Goal: Transaction & Acquisition: Purchase product/service

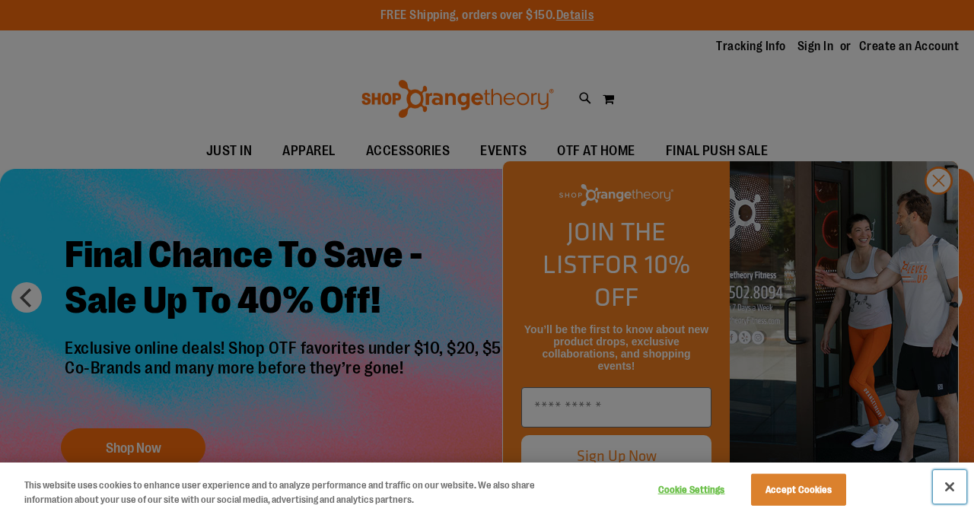
click at [952, 487] on button "Close" at bounding box center [949, 486] width 33 height 33
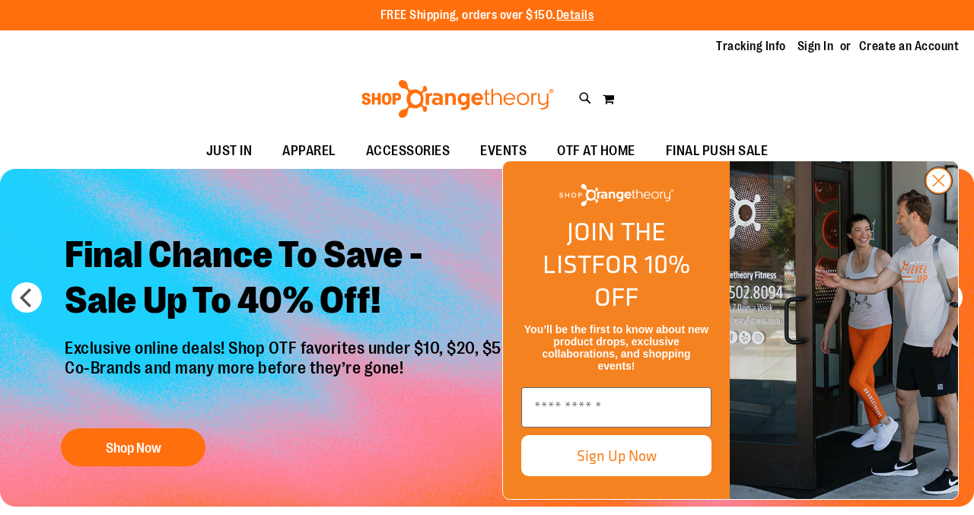
click at [936, 193] on circle "Close dialog" at bounding box center [938, 180] width 25 height 25
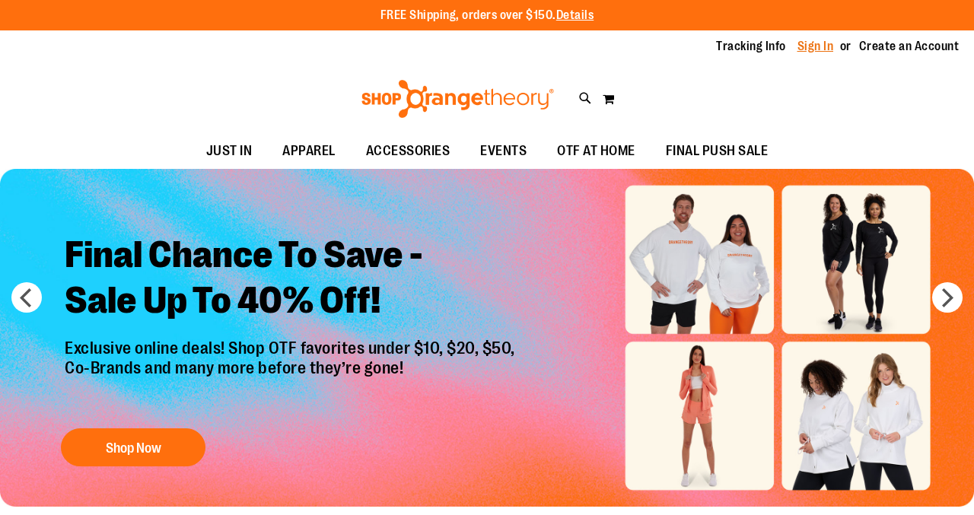
click at [815, 47] on link "Sign In" at bounding box center [815, 46] width 37 height 17
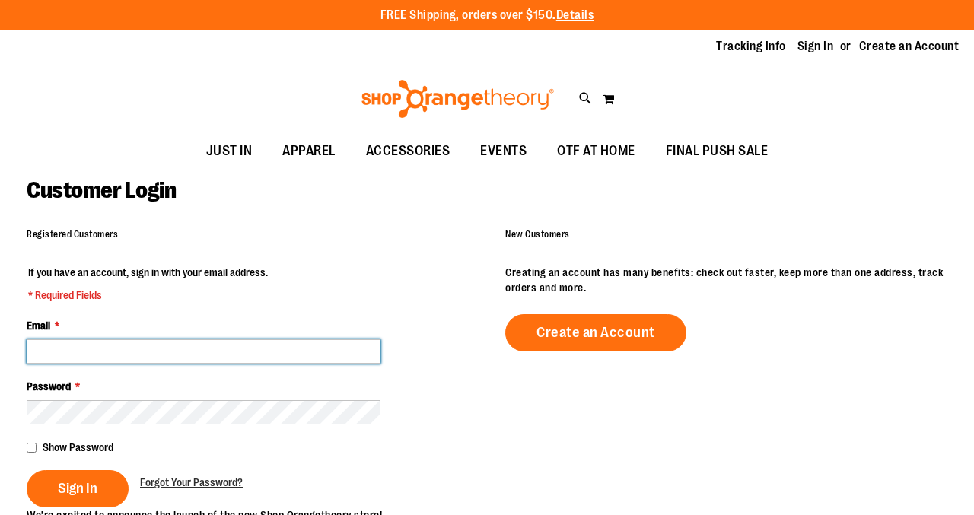
click at [234, 352] on input "Email *" at bounding box center [204, 351] width 354 height 24
type input "**********"
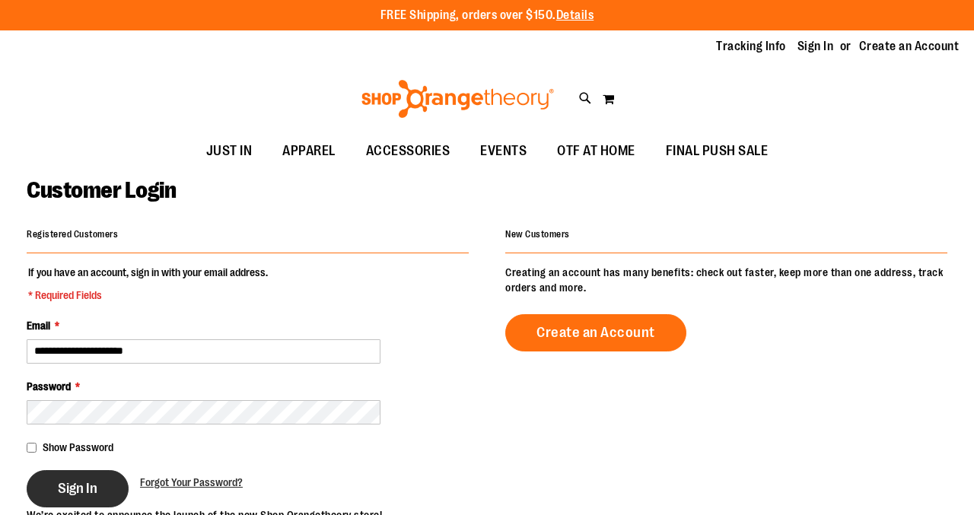
click at [97, 485] on button "Sign In" at bounding box center [78, 488] width 102 height 37
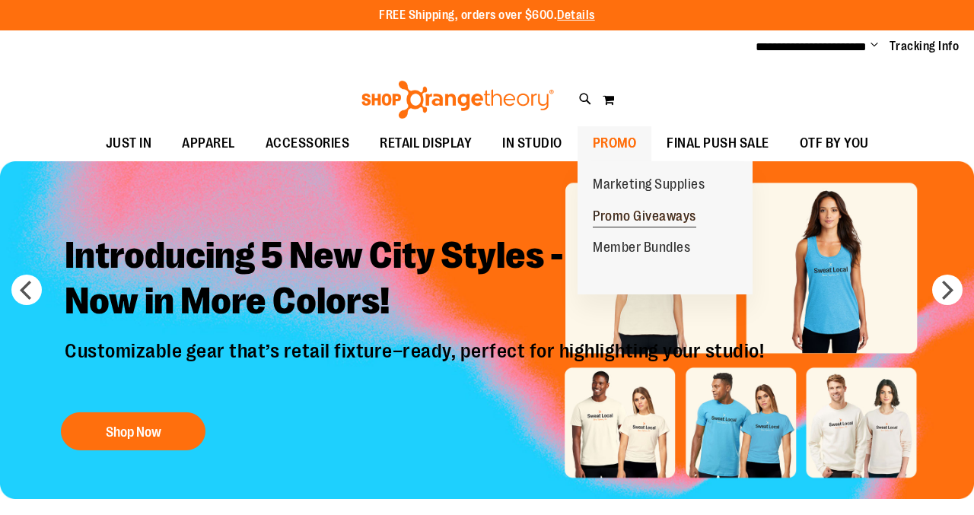
click at [645, 215] on span "Promo Giveaways" at bounding box center [644, 217] width 103 height 19
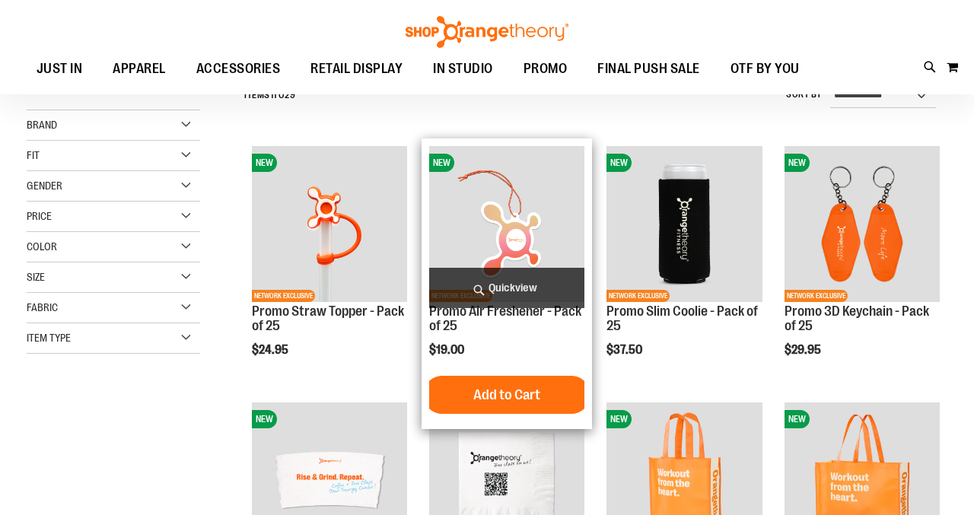
scroll to position [153, 0]
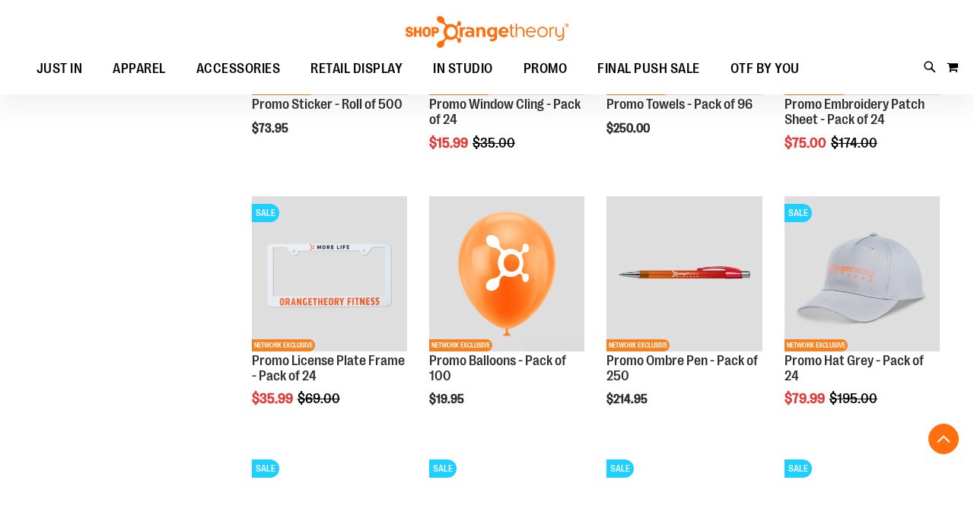
scroll to position [1132, 0]
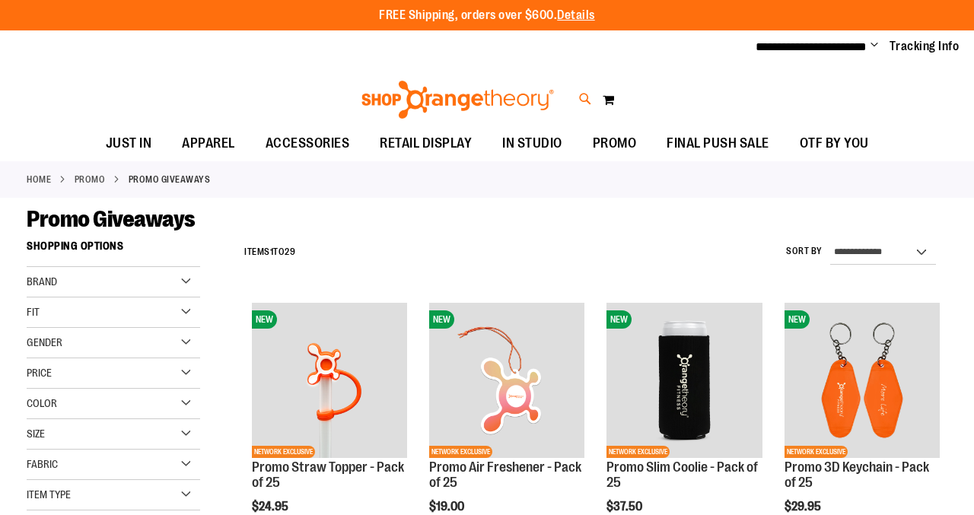
click at [580, 94] on icon at bounding box center [585, 99] width 13 height 17
type input "**********"
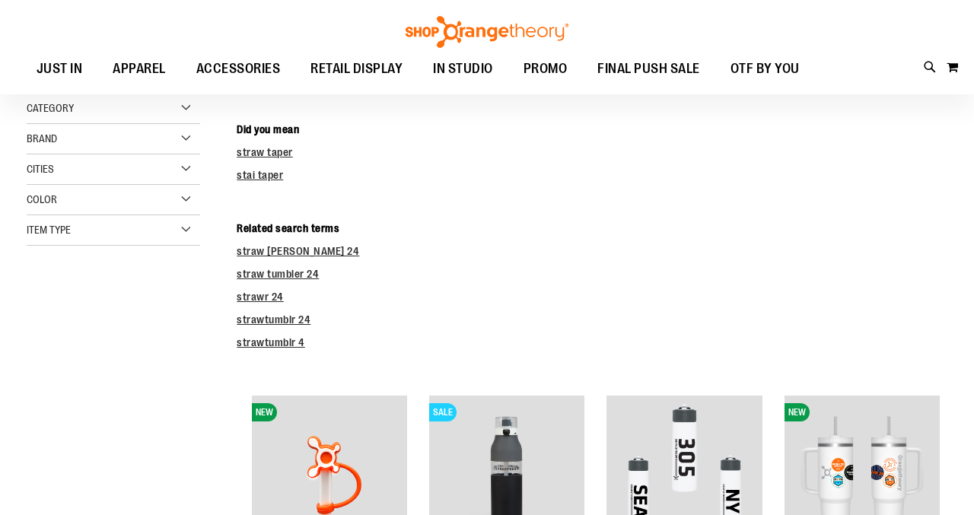
scroll to position [204, 0]
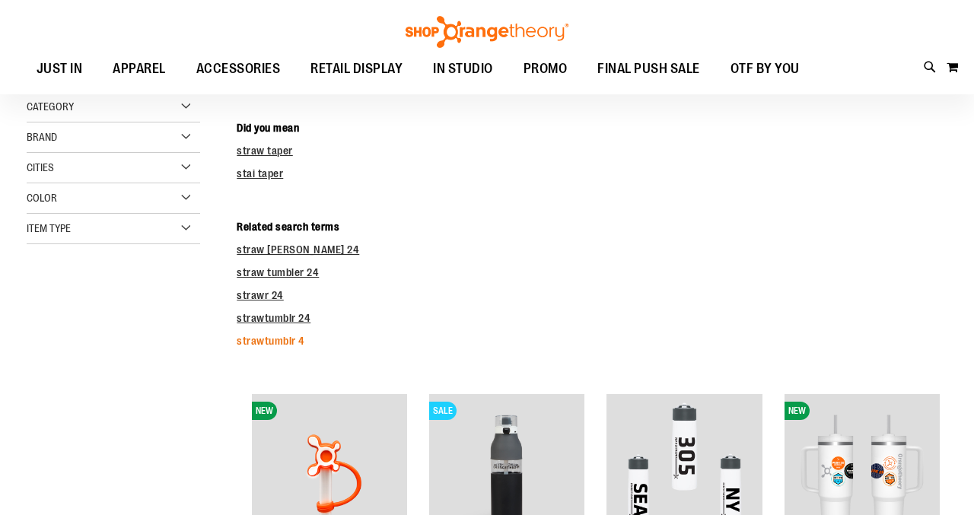
click at [291, 342] on link "strawtumblr 4" at bounding box center [271, 341] width 68 height 12
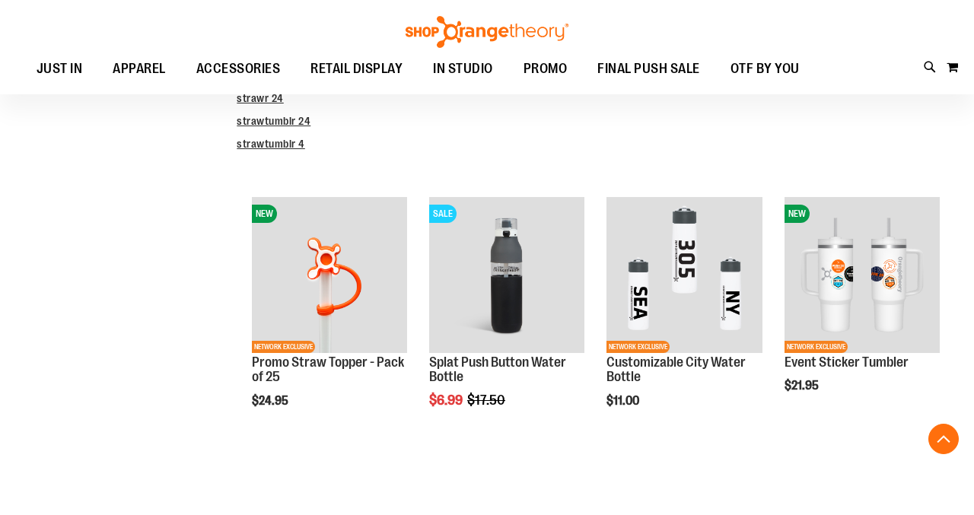
scroll to position [407, 0]
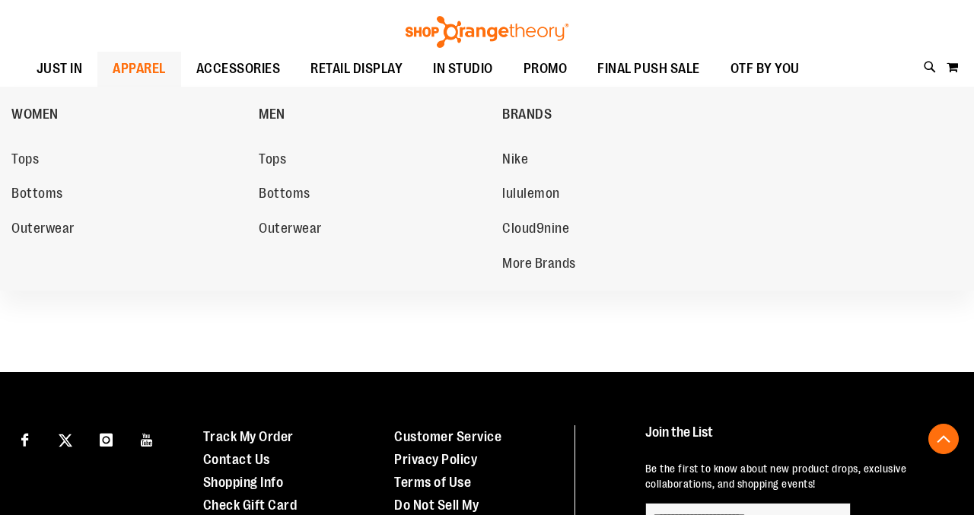
scroll to position [247, 0]
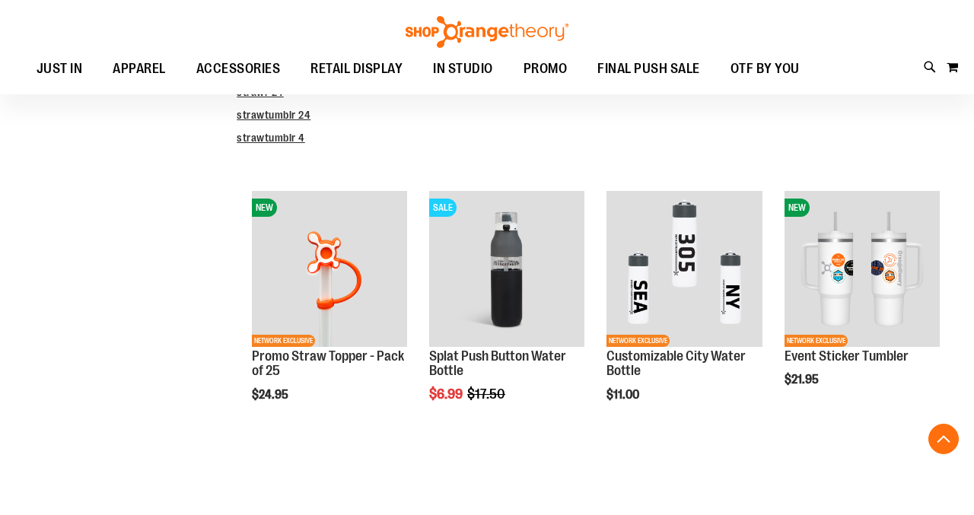
click at [126, 333] on div "**********" at bounding box center [487, 194] width 920 height 678
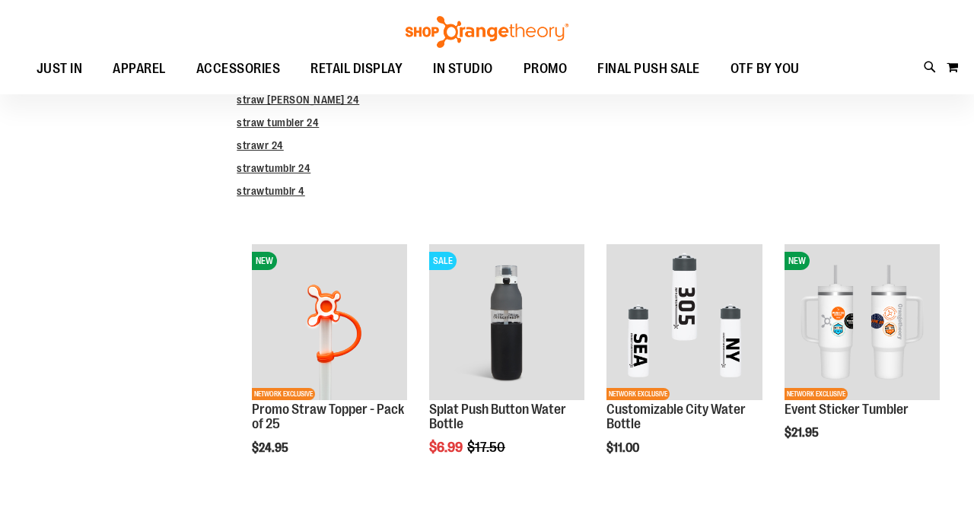
scroll to position [225, 0]
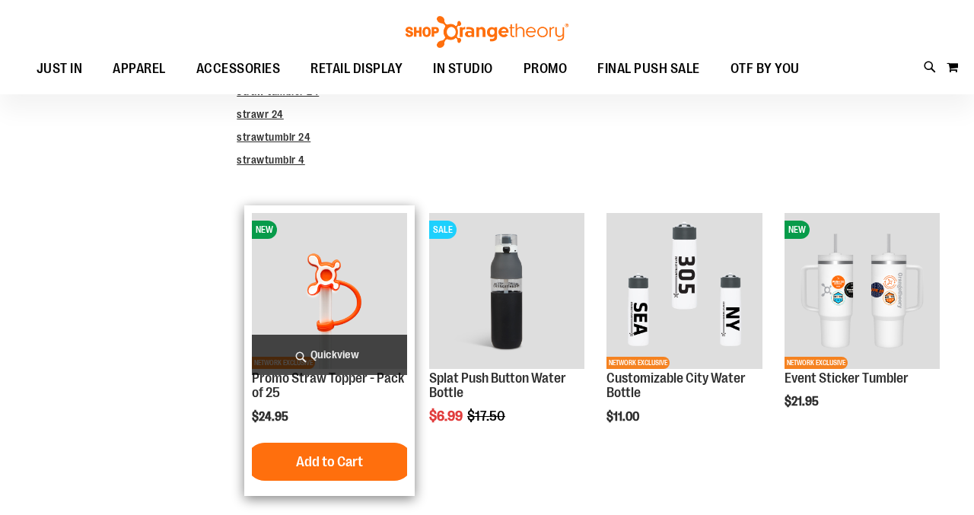
click at [330, 301] on img "product" at bounding box center [329, 290] width 155 height 155
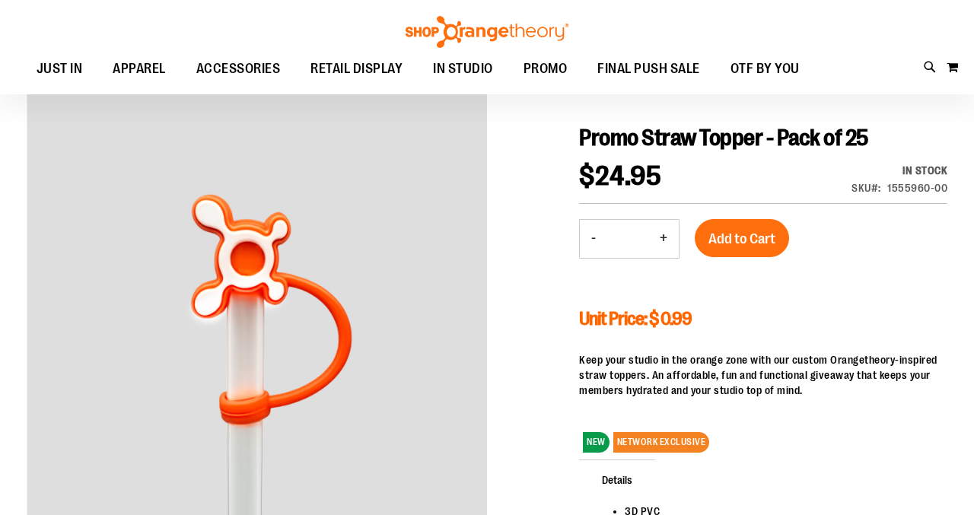
scroll to position [134, 0]
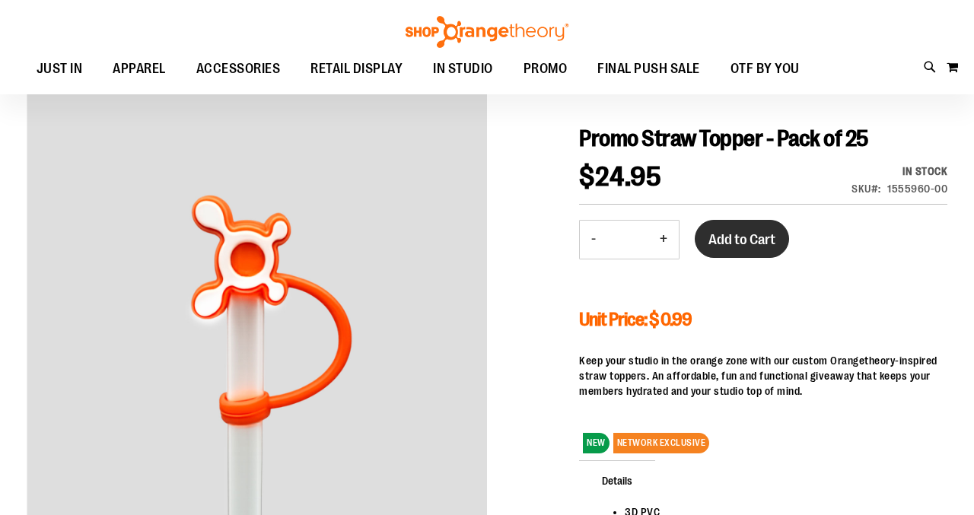
click at [736, 240] on span "Add to Cart" at bounding box center [741, 239] width 67 height 17
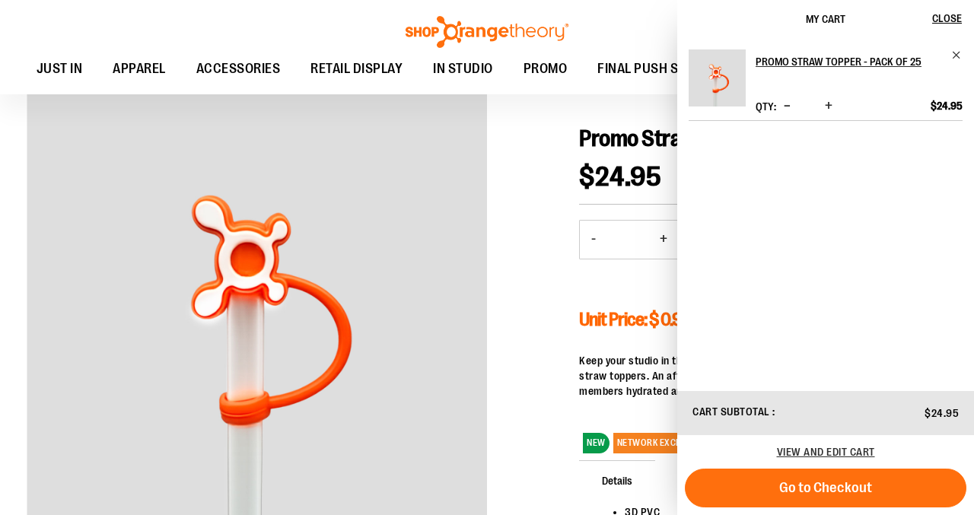
click at [531, 134] on div at bounding box center [487, 375] width 920 height 594
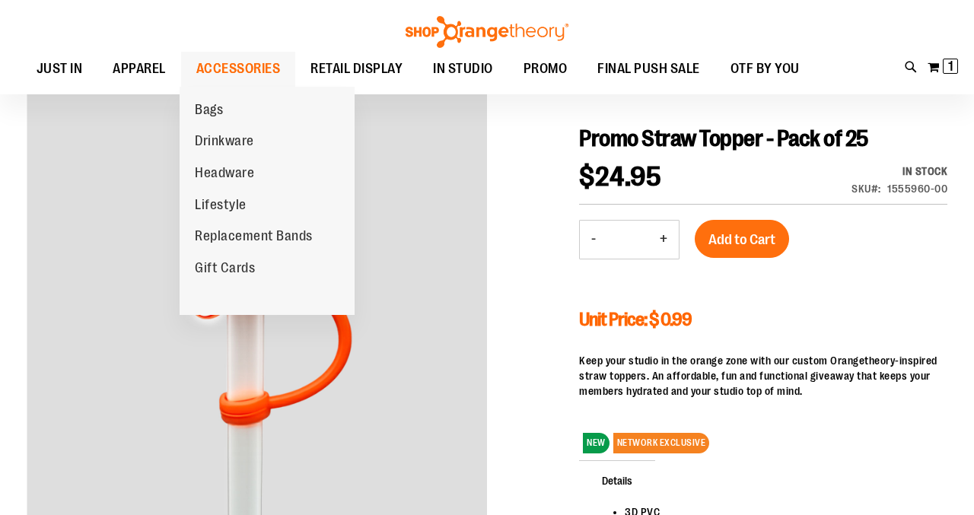
click at [225, 68] on span "ACCESSORIES" at bounding box center [238, 69] width 84 height 34
click at [236, 141] on span "Drinkware" at bounding box center [224, 142] width 59 height 19
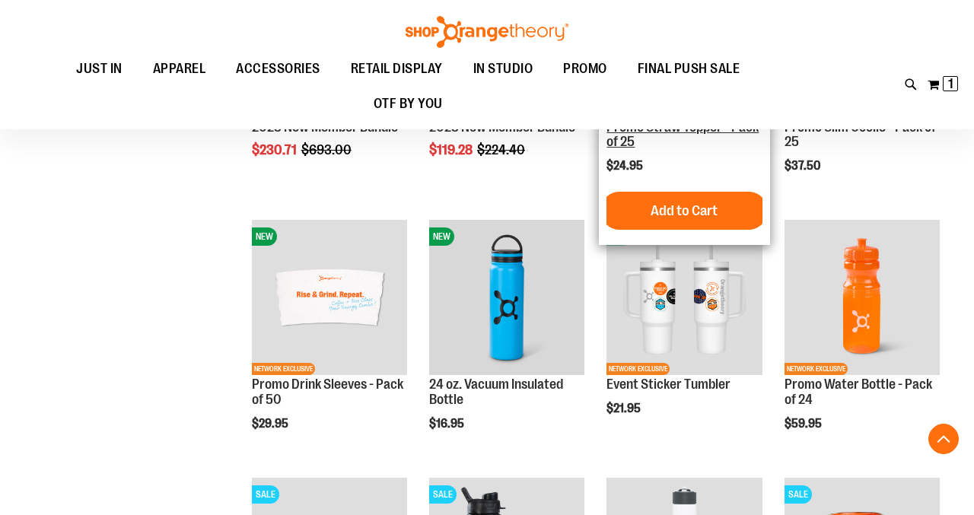
scroll to position [342, 0]
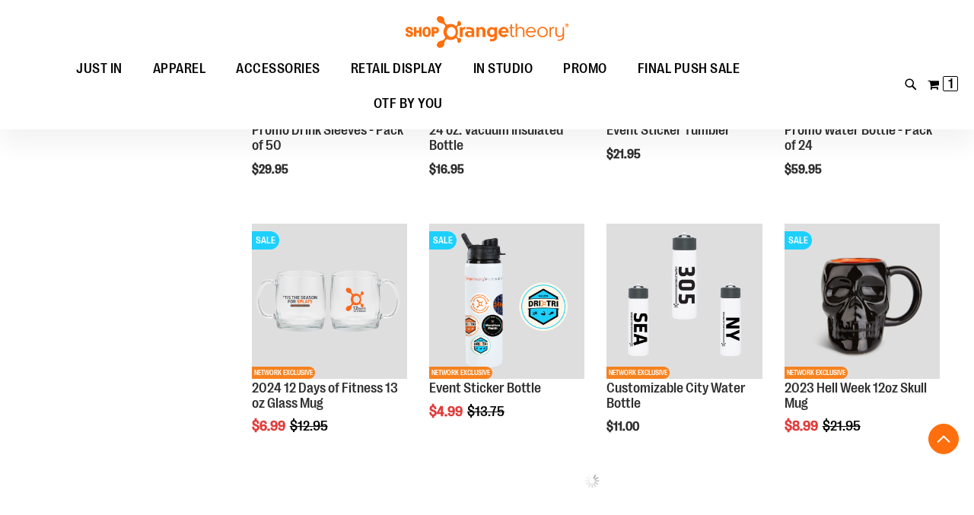
scroll to position [594, 0]
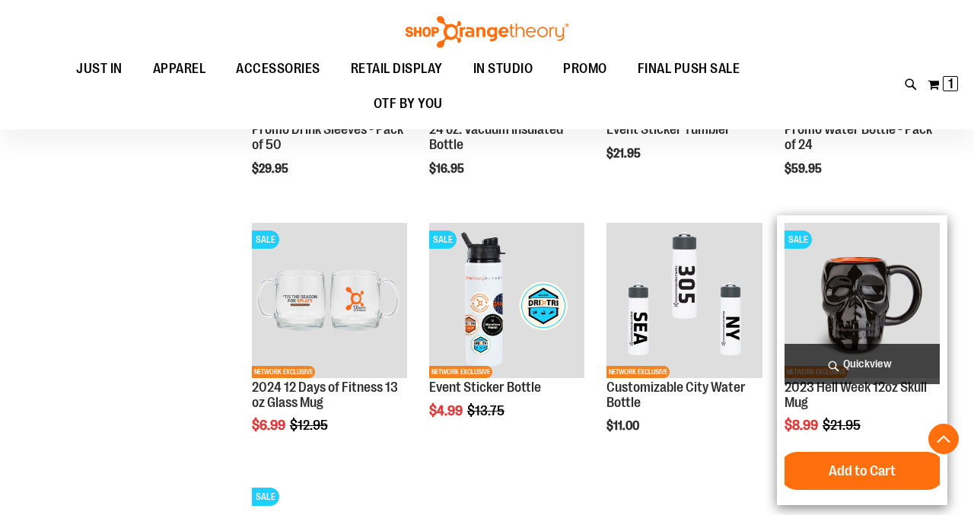
click at [844, 291] on img "product" at bounding box center [861, 300] width 155 height 155
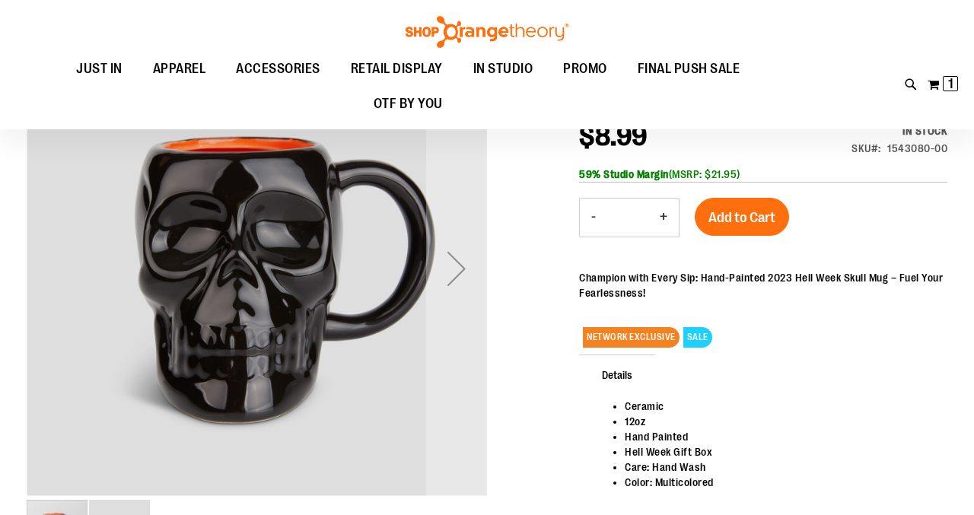
scroll to position [176, 0]
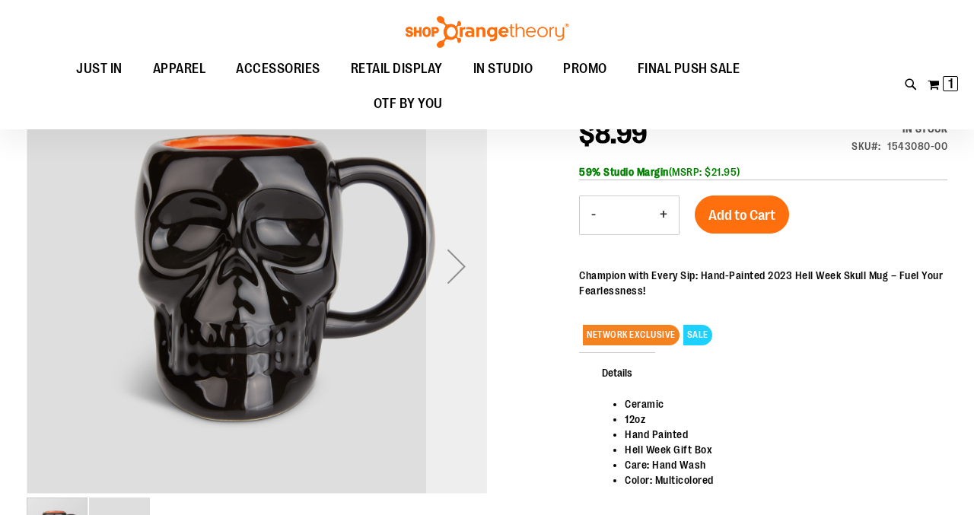
click at [458, 253] on div "Next" at bounding box center [456, 266] width 61 height 61
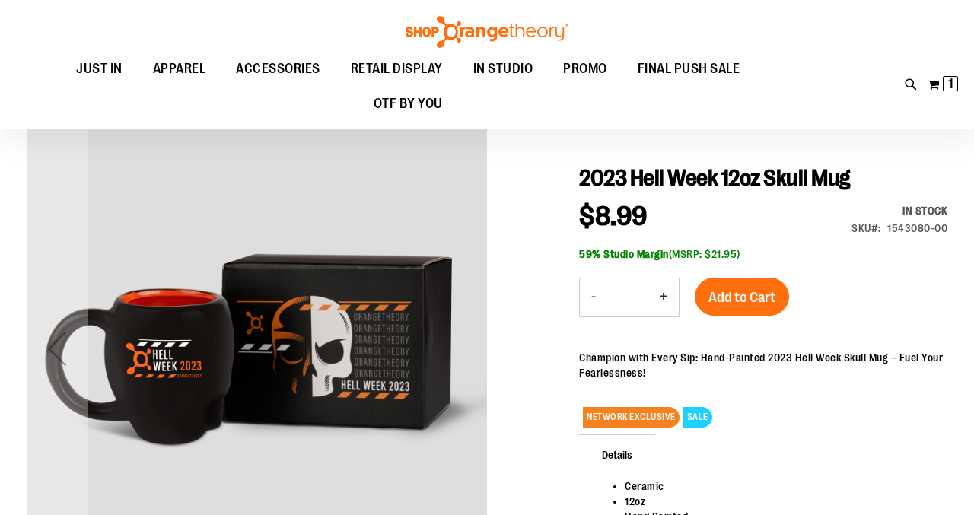
scroll to position [0, 0]
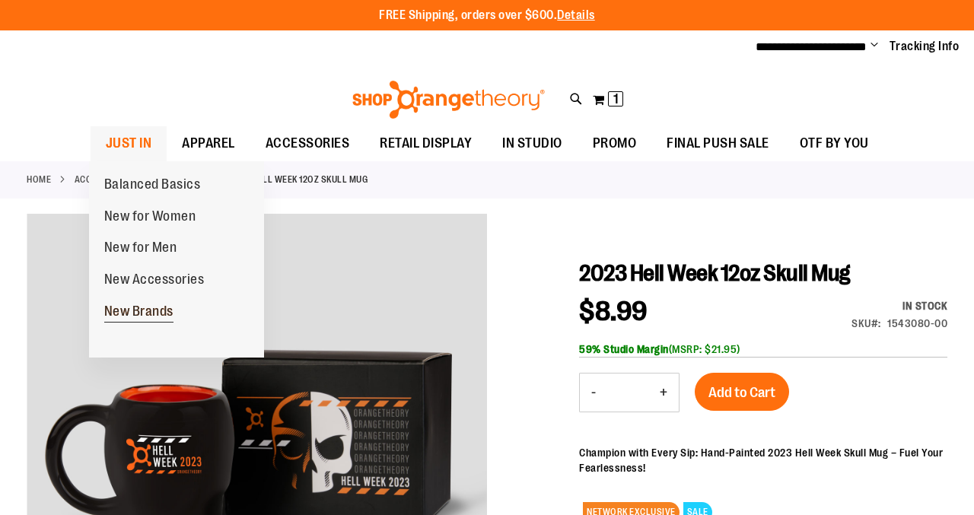
click at [161, 316] on span "New Brands" at bounding box center [138, 313] width 69 height 19
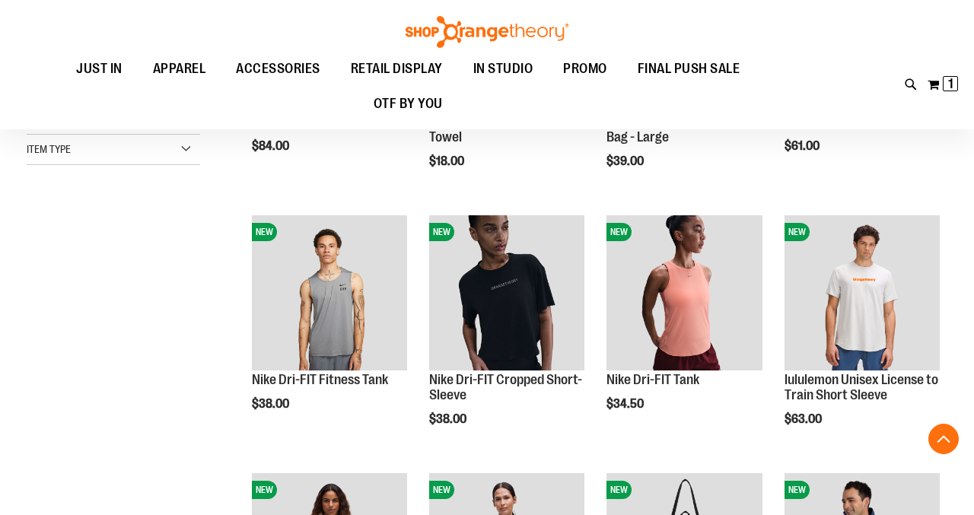
scroll to position [377, 0]
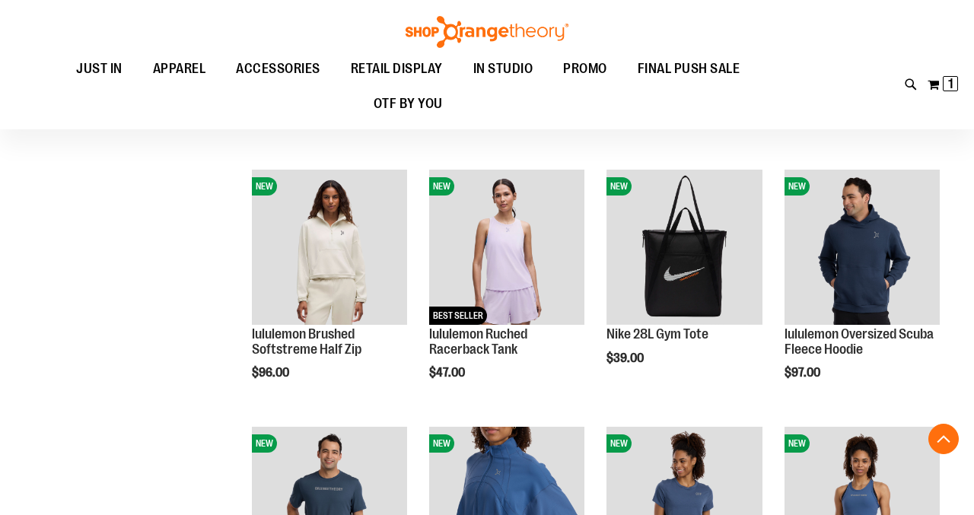
scroll to position [642, 0]
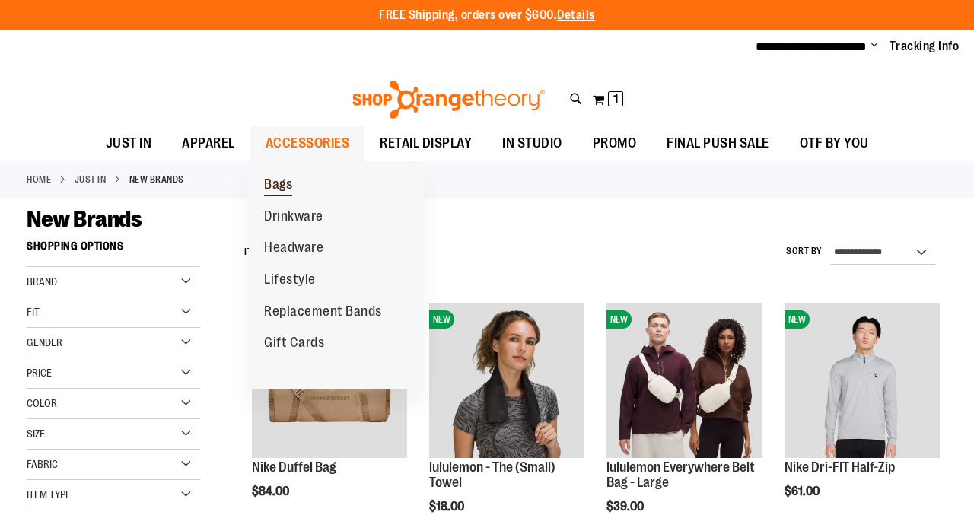
click at [290, 183] on span "Bags" at bounding box center [278, 185] width 28 height 19
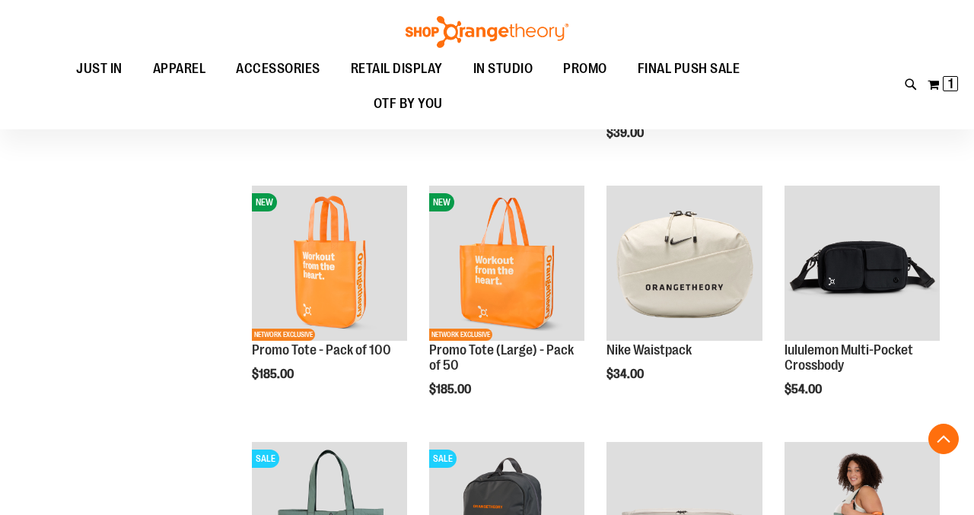
scroll to position [375, 0]
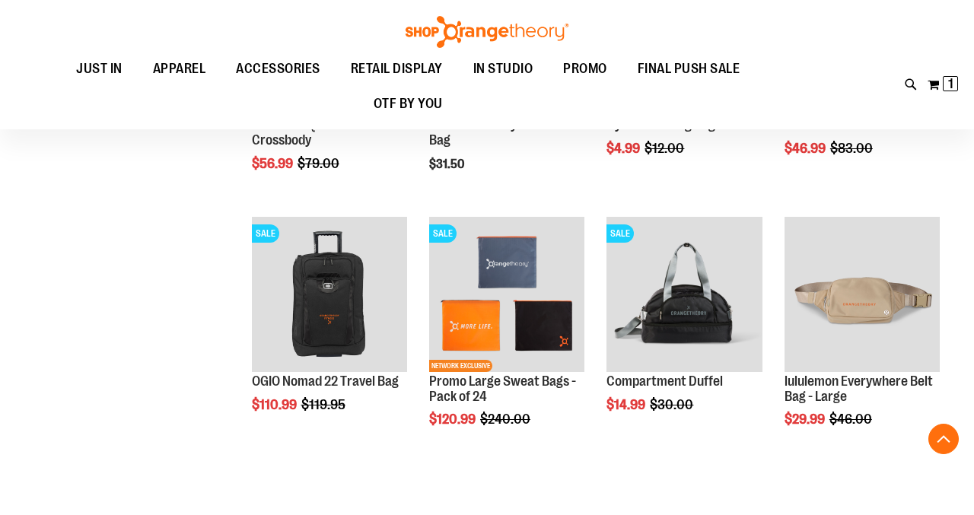
scroll to position [1114, 0]
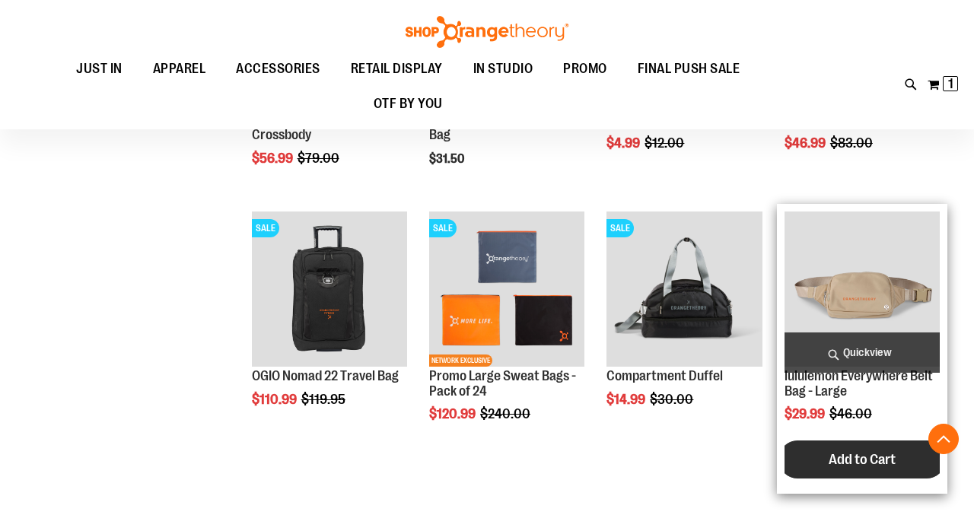
click at [864, 463] on span "Add to Cart" at bounding box center [861, 459] width 67 height 17
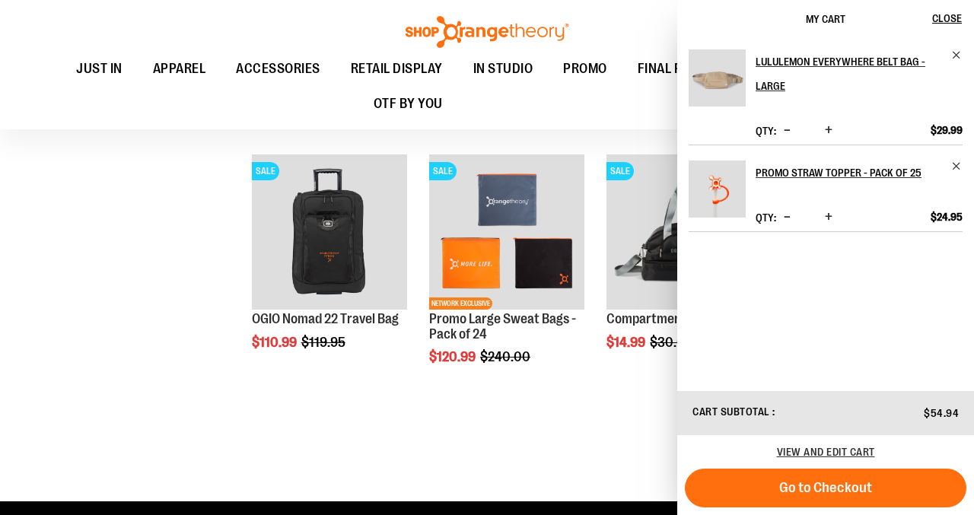
scroll to position [1166, 0]
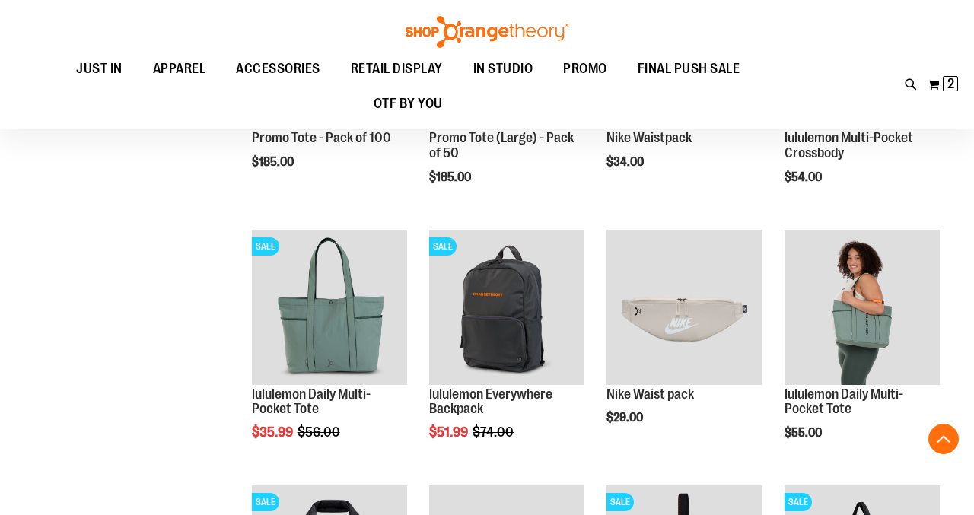
scroll to position [580, 0]
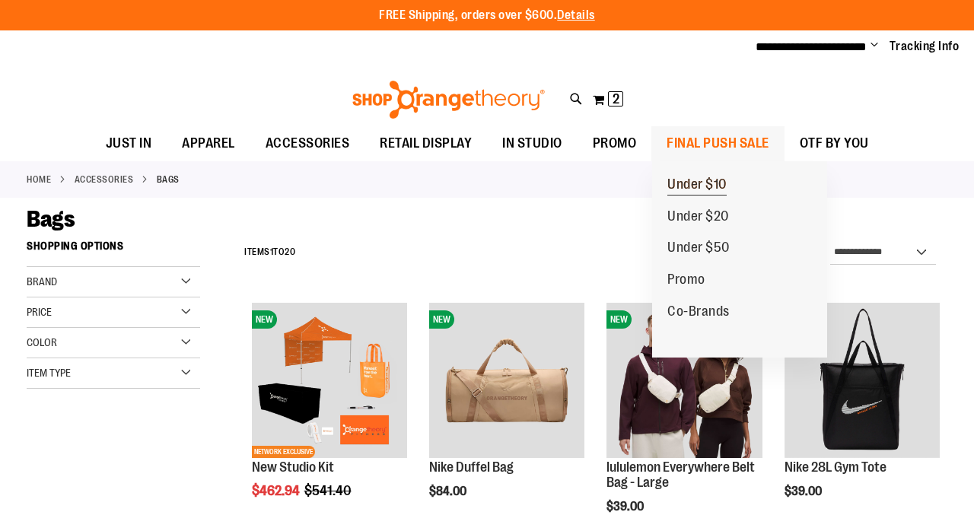
click at [701, 184] on span "Under $10" at bounding box center [696, 185] width 59 height 19
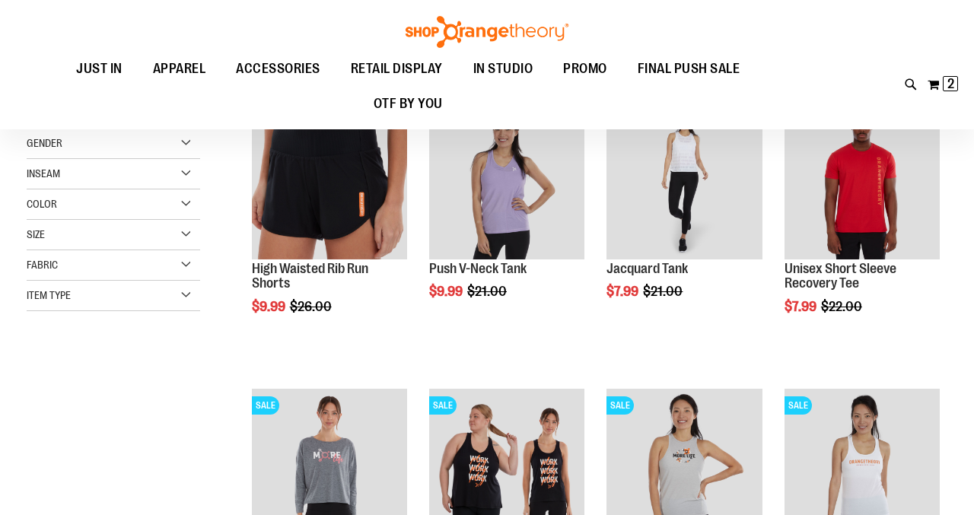
scroll to position [219, 0]
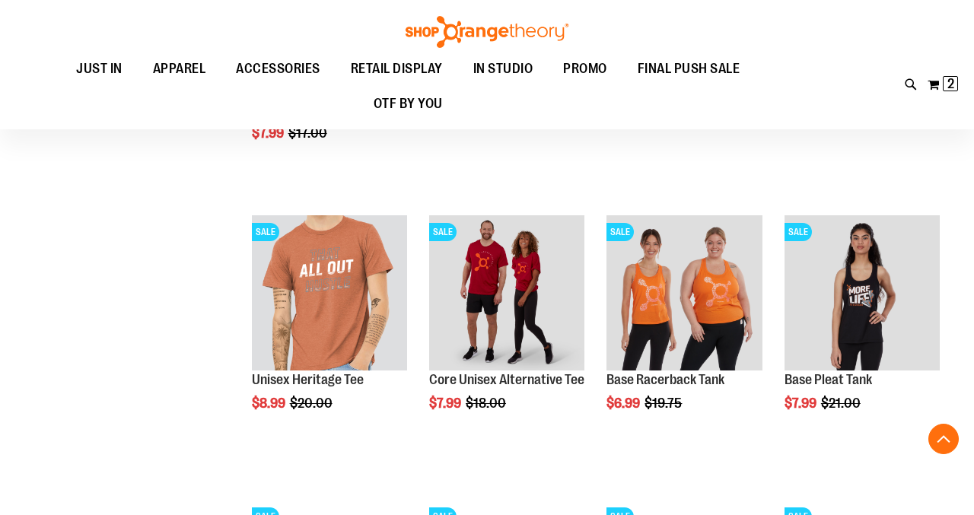
scroll to position [1232, 0]
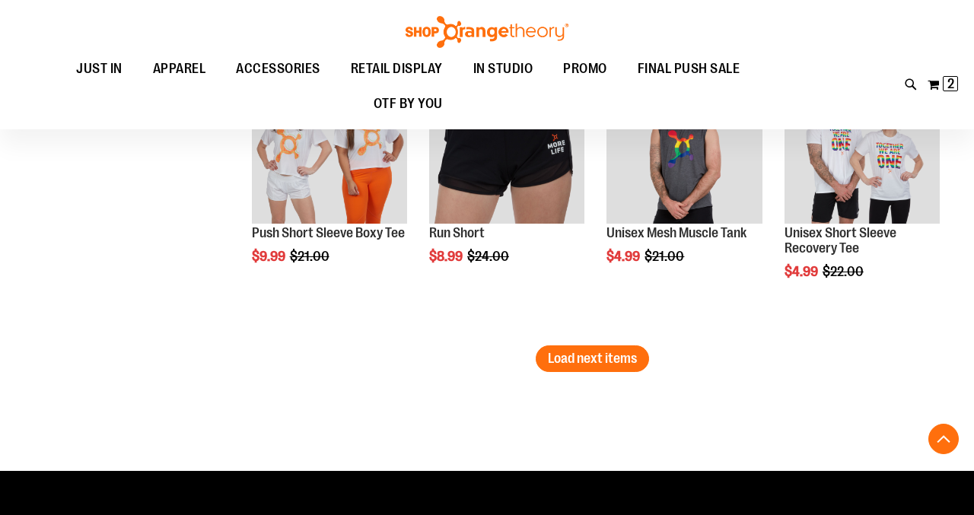
scroll to position [2508, 0]
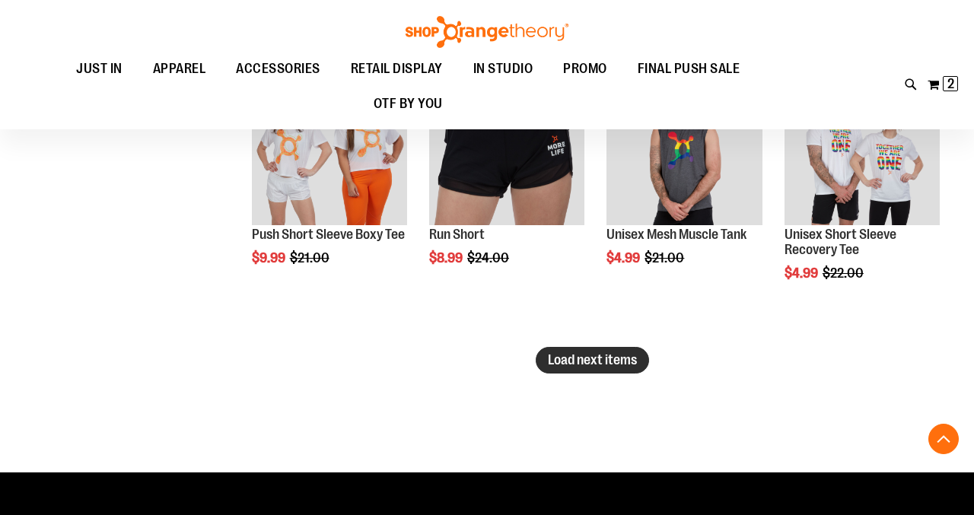
click at [577, 367] on span "Load next items" at bounding box center [592, 359] width 89 height 15
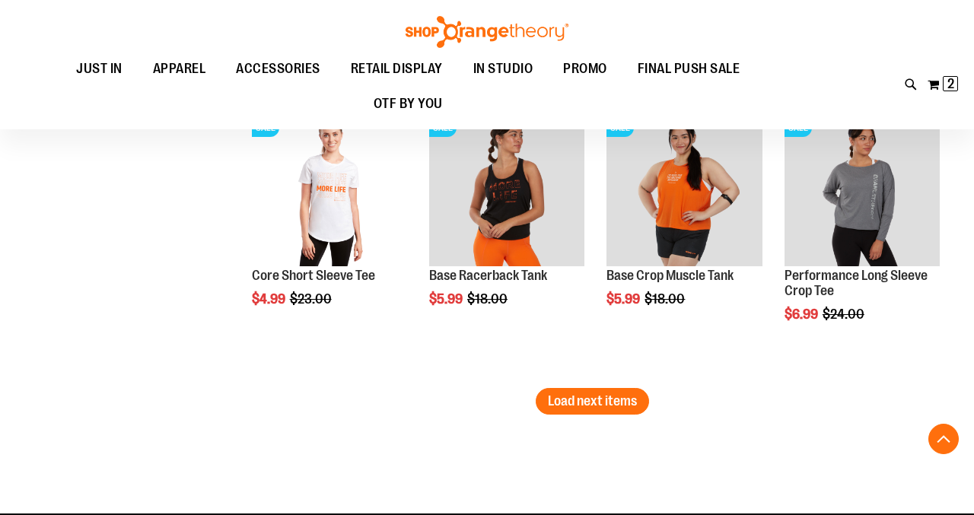
scroll to position [3324, 0]
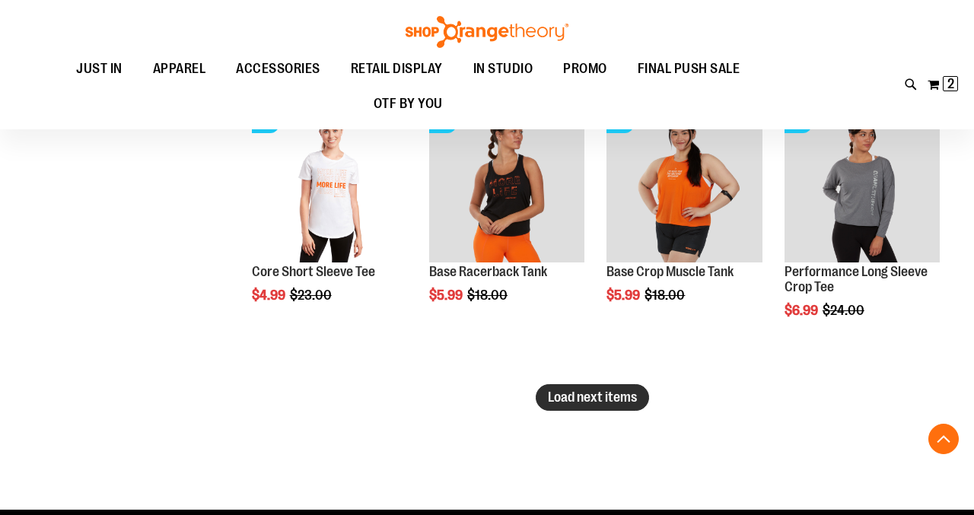
click at [601, 409] on button "Load next items" at bounding box center [592, 397] width 113 height 27
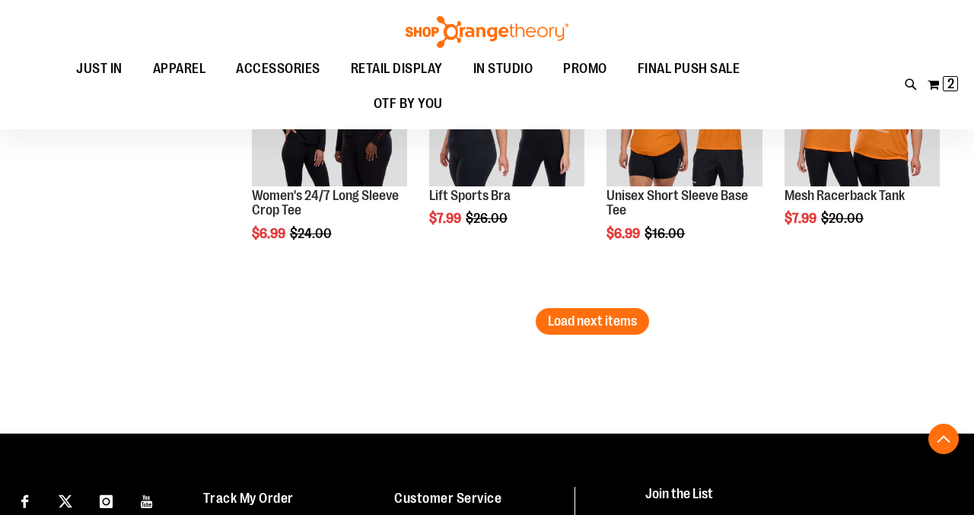
scroll to position [4258, 0]
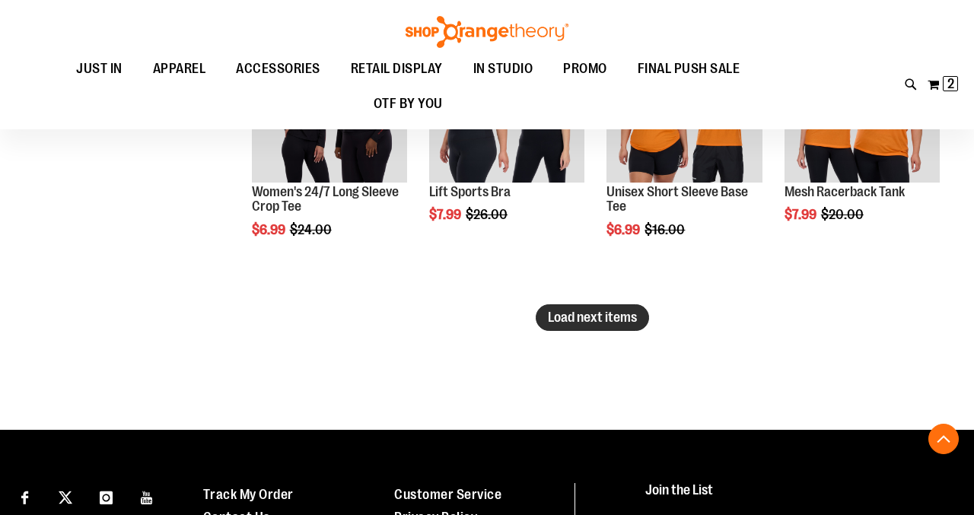
click at [566, 307] on button "Load next items" at bounding box center [592, 317] width 113 height 27
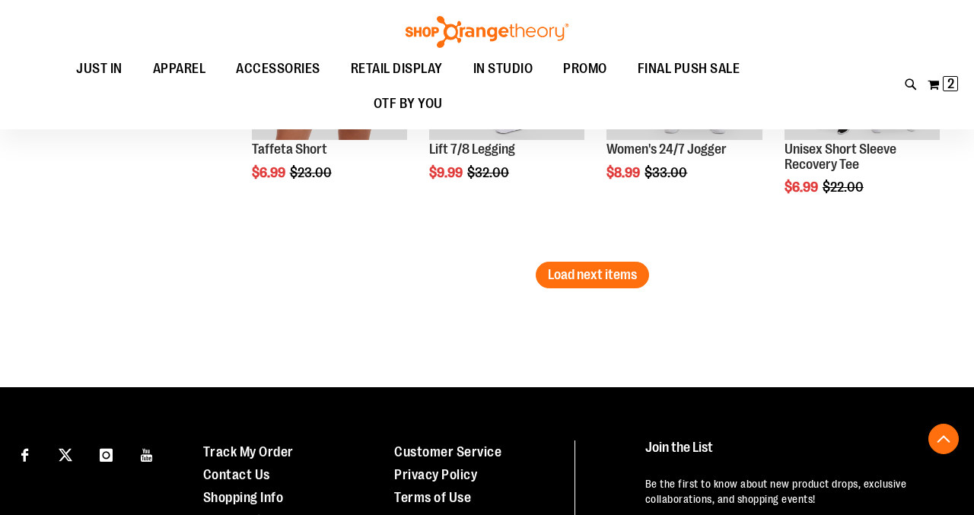
scroll to position [5170, 0]
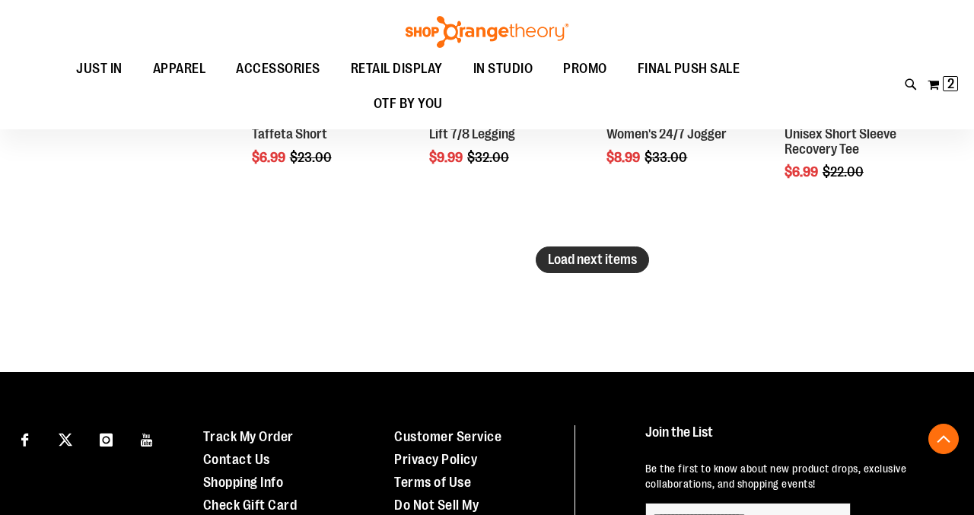
click at [602, 264] on span "Load next items" at bounding box center [592, 259] width 89 height 15
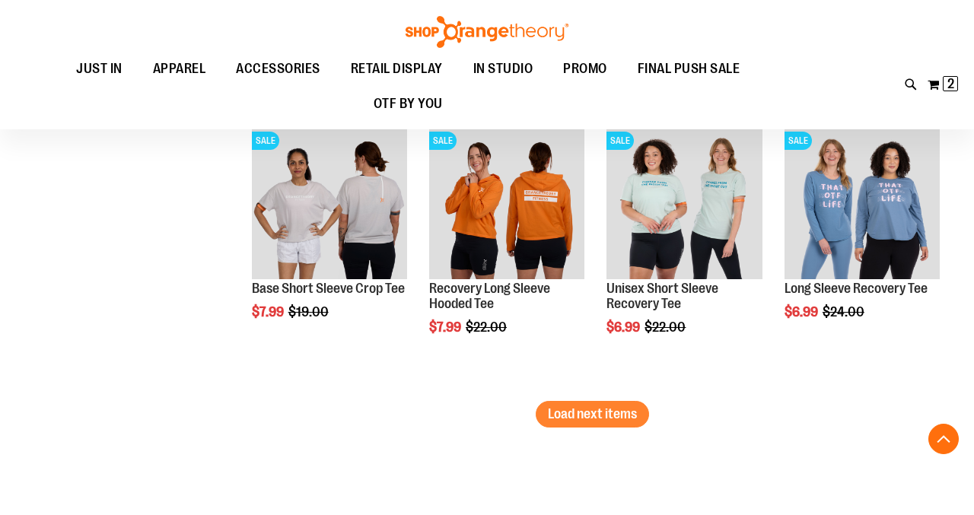
scroll to position [5870, 0]
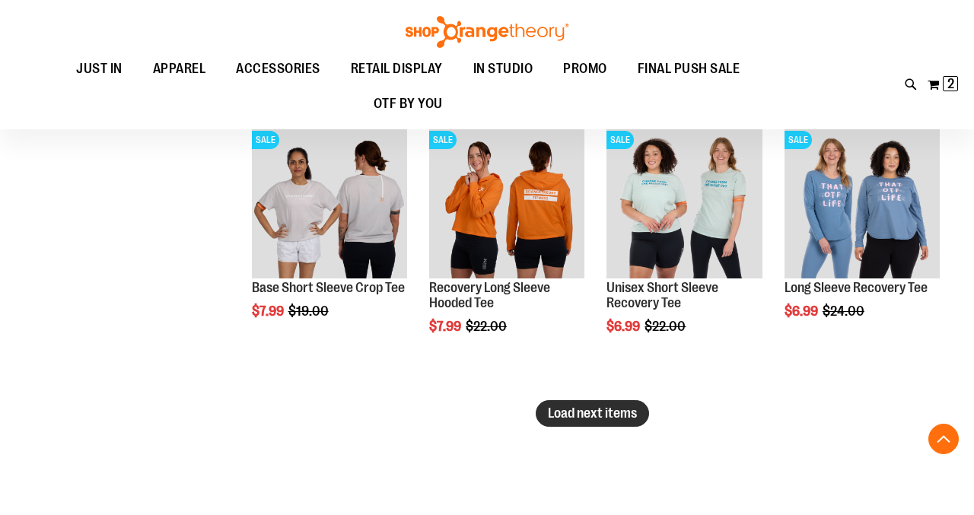
click at [576, 408] on span "Load next items" at bounding box center [592, 412] width 89 height 15
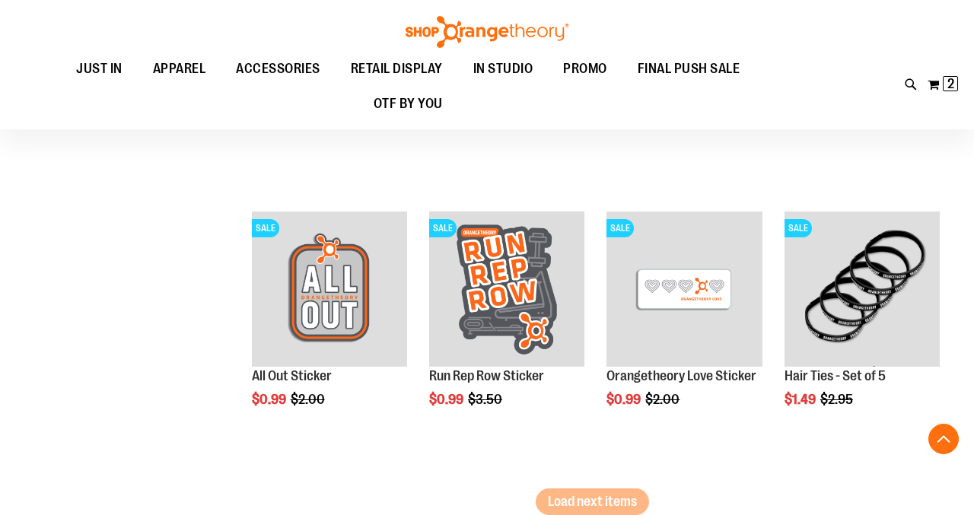
scroll to position [6694, 0]
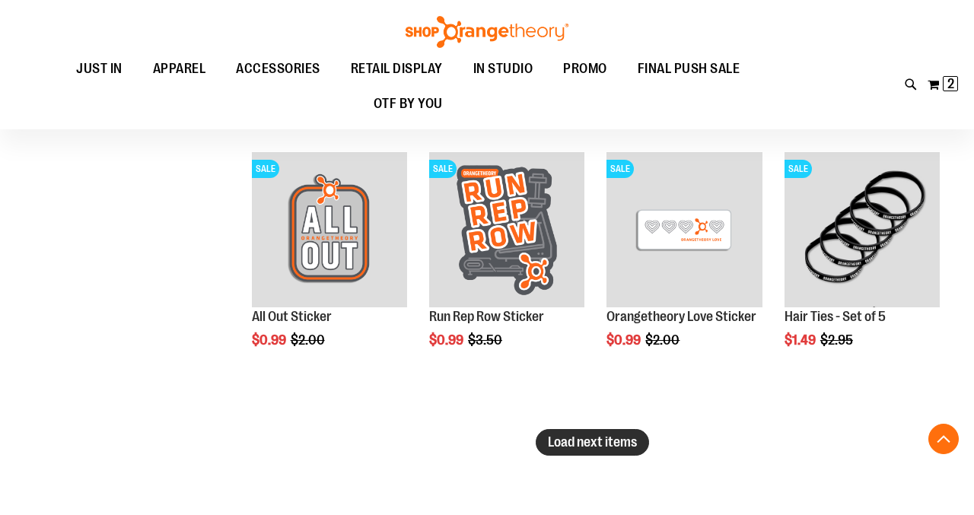
click at [618, 456] on button "Load next items" at bounding box center [592, 442] width 113 height 27
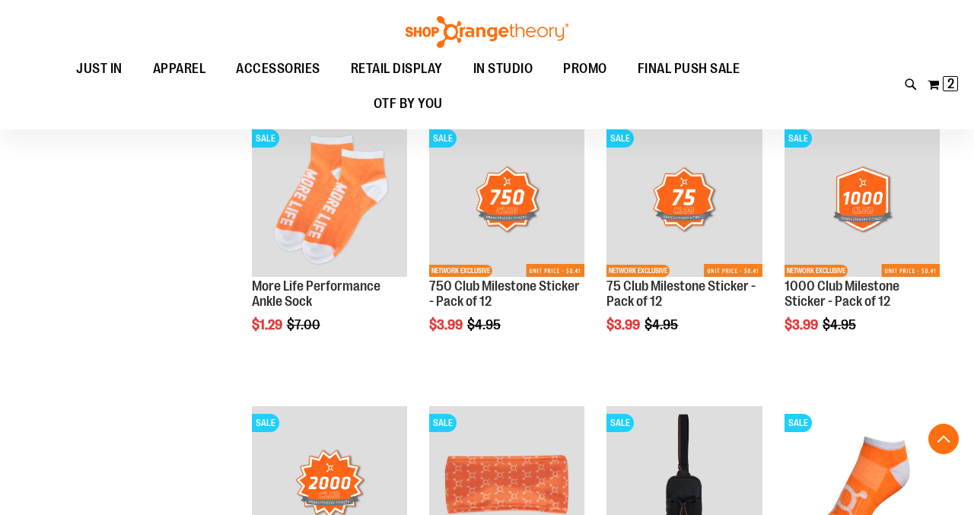
scroll to position [7027, 0]
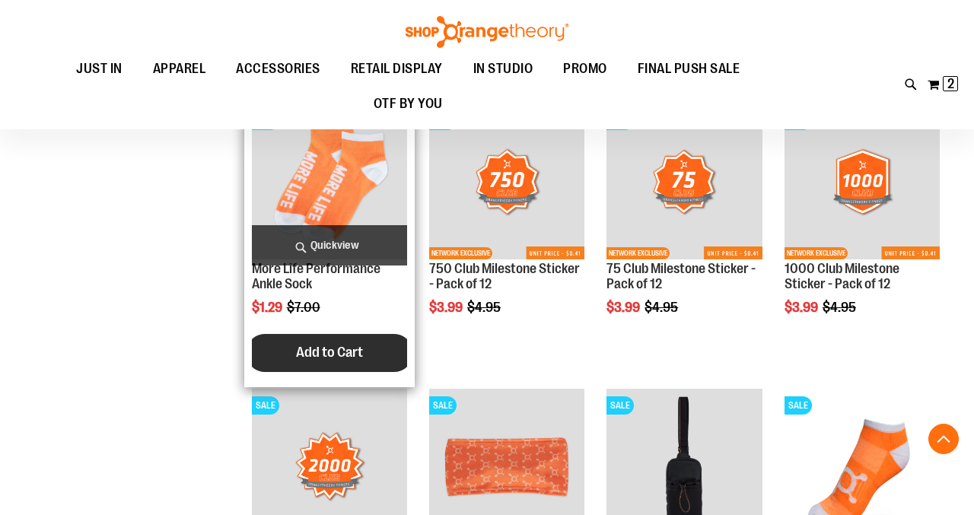
click at [349, 351] on span "Add to Cart" at bounding box center [329, 352] width 67 height 17
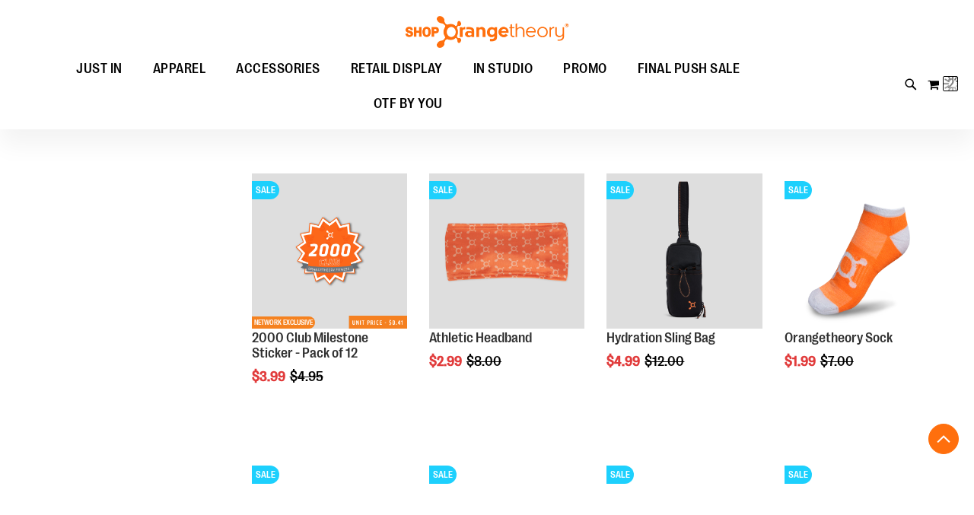
scroll to position [7247, 0]
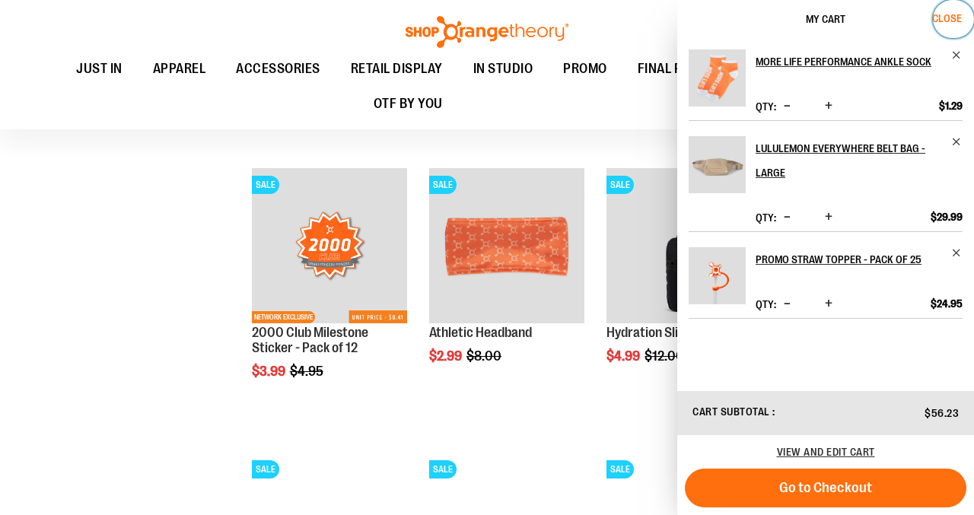
click at [936, 16] on span "Close" at bounding box center [947, 18] width 30 height 12
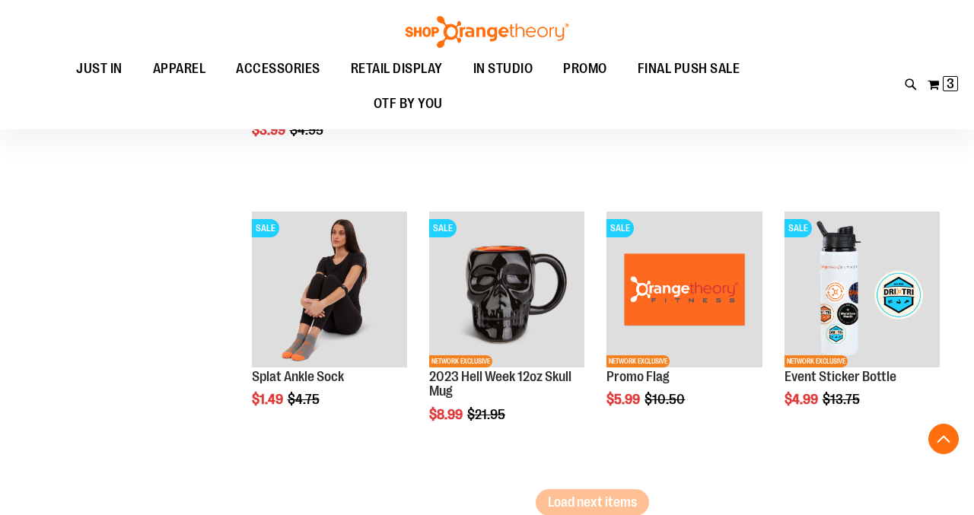
scroll to position [7492, 0]
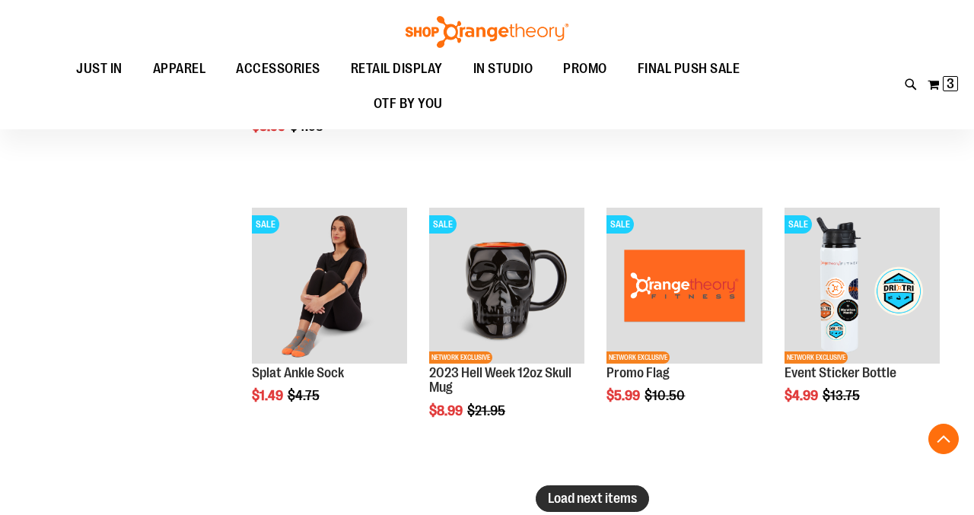
click at [597, 497] on span "Load next items" at bounding box center [592, 498] width 89 height 15
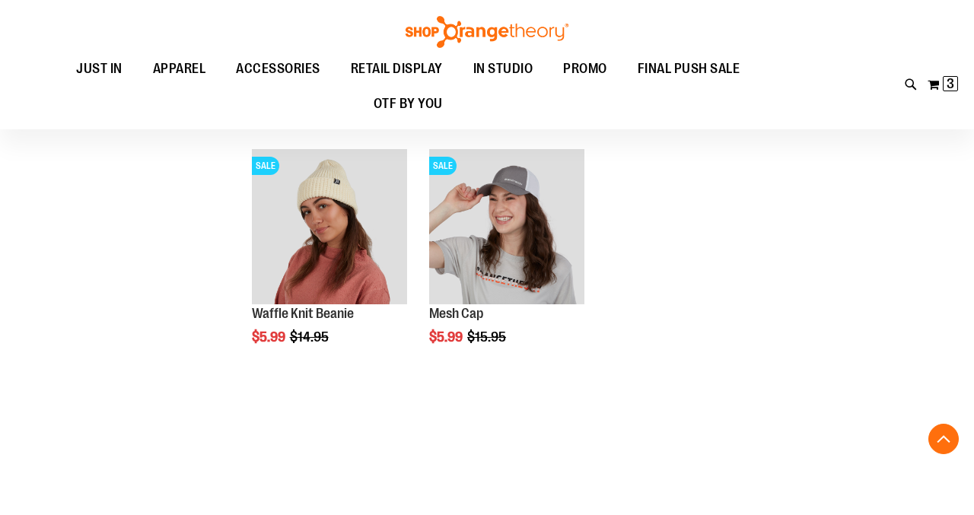
scroll to position [8403, 0]
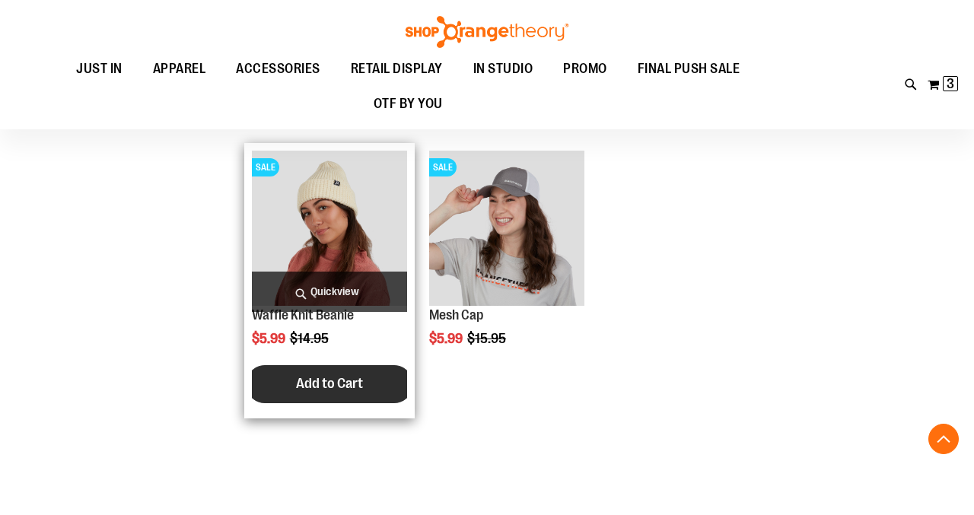
click at [371, 382] on button "Add to Cart" at bounding box center [329, 384] width 167 height 38
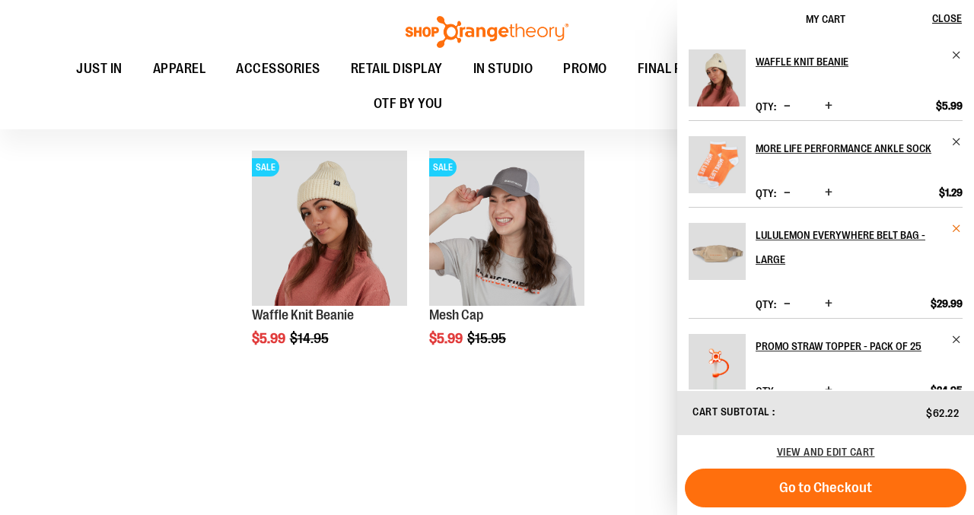
click at [954, 227] on span "Remove item" at bounding box center [956, 228] width 11 height 11
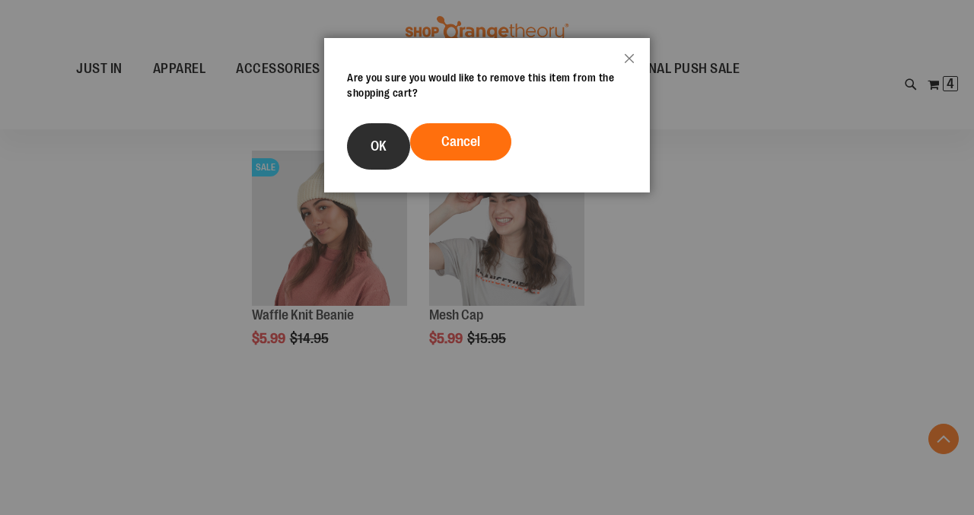
click at [363, 147] on button "OK" at bounding box center [378, 146] width 63 height 46
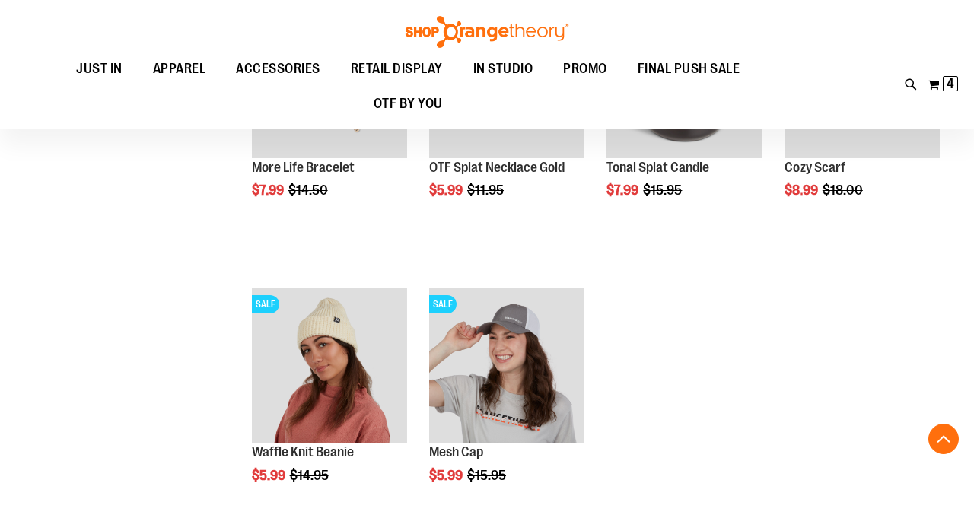
scroll to position [8260, 0]
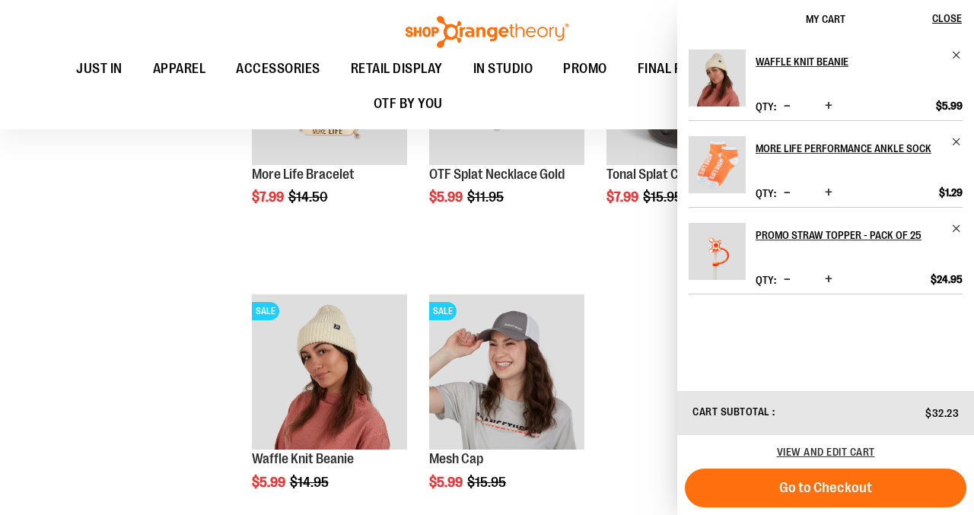
click at [630, 262] on li "SALE Tonal Splat Candle Special Price $7.99 Regular Price $15.95 Quickview" at bounding box center [684, 144] width 170 height 285
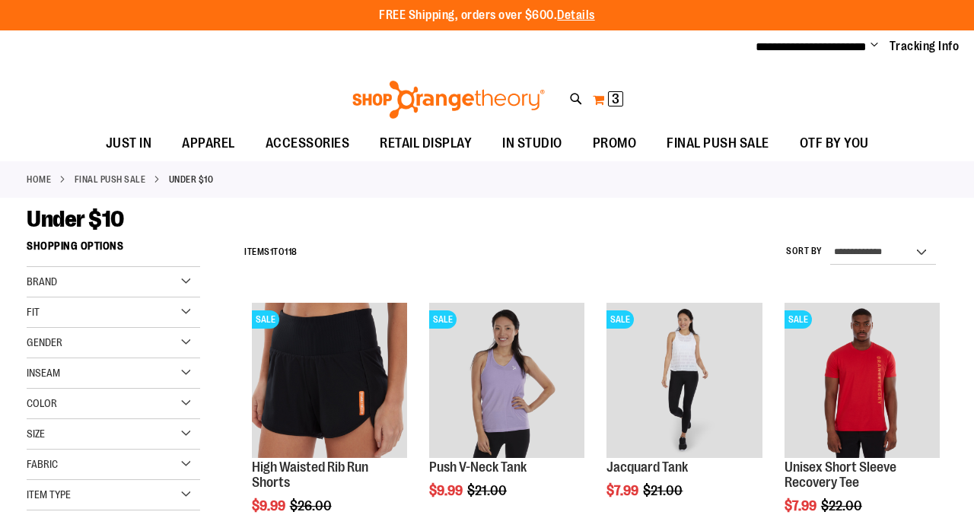
click at [600, 102] on button "My Cart 3 3 items" at bounding box center [608, 99] width 32 height 24
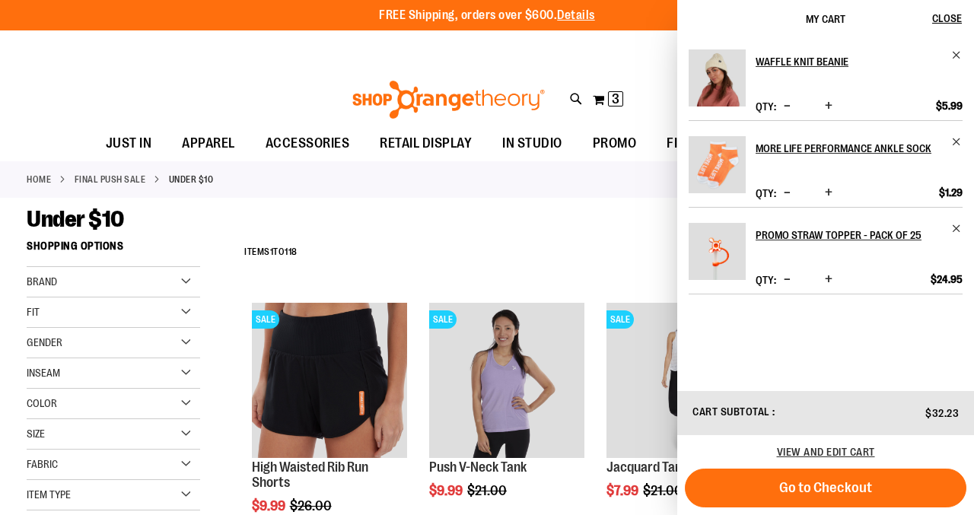
click at [272, 59] on div "**********" at bounding box center [487, 46] width 974 height 33
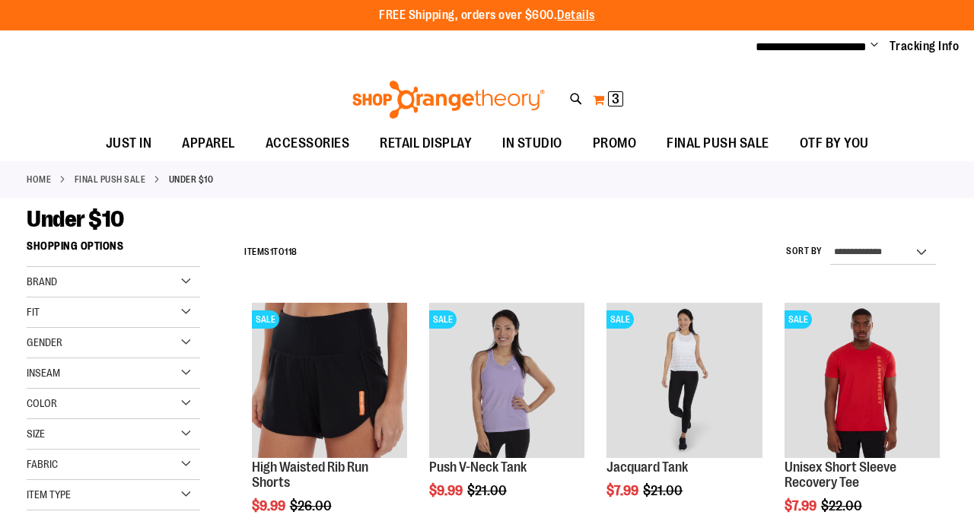
click at [615, 102] on span "3" at bounding box center [616, 98] width 8 height 15
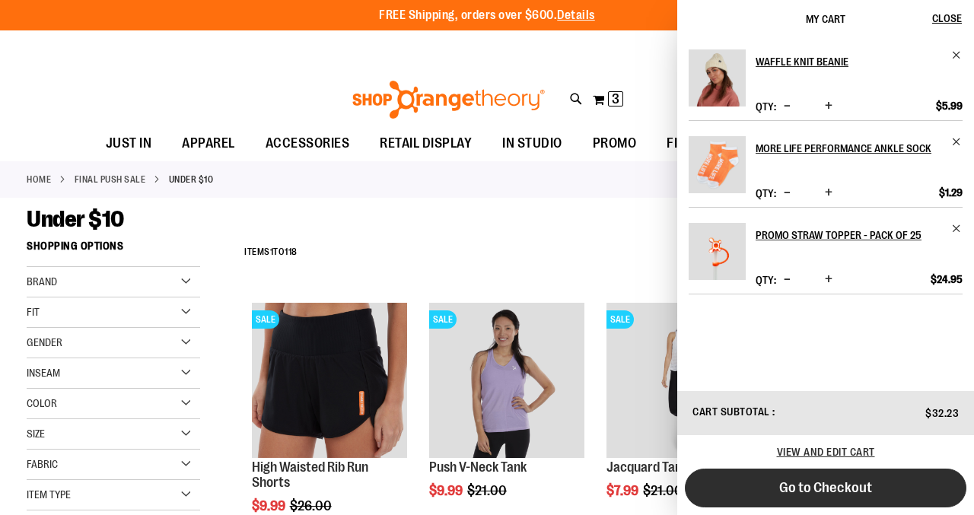
click at [822, 485] on span "Go to Checkout" at bounding box center [825, 487] width 93 height 17
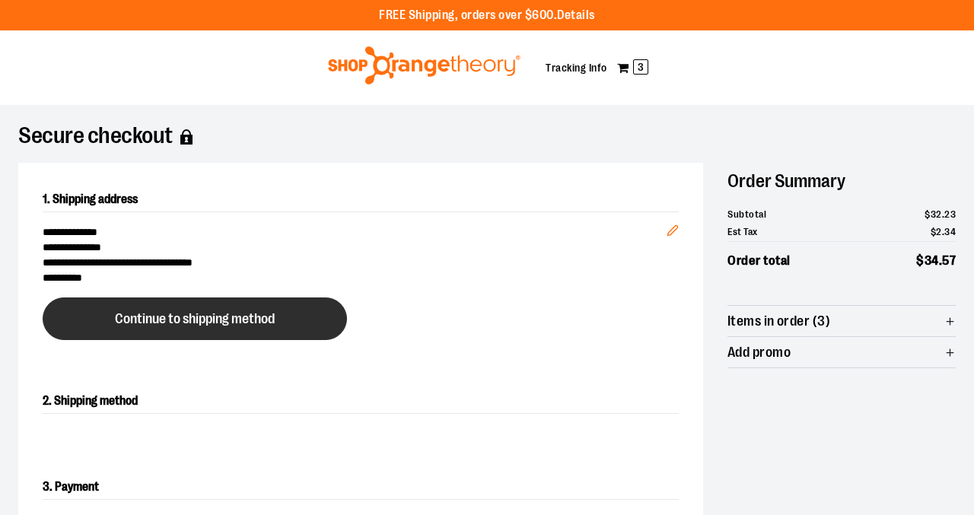
click at [265, 305] on button "Continue to shipping method" at bounding box center [195, 318] width 304 height 43
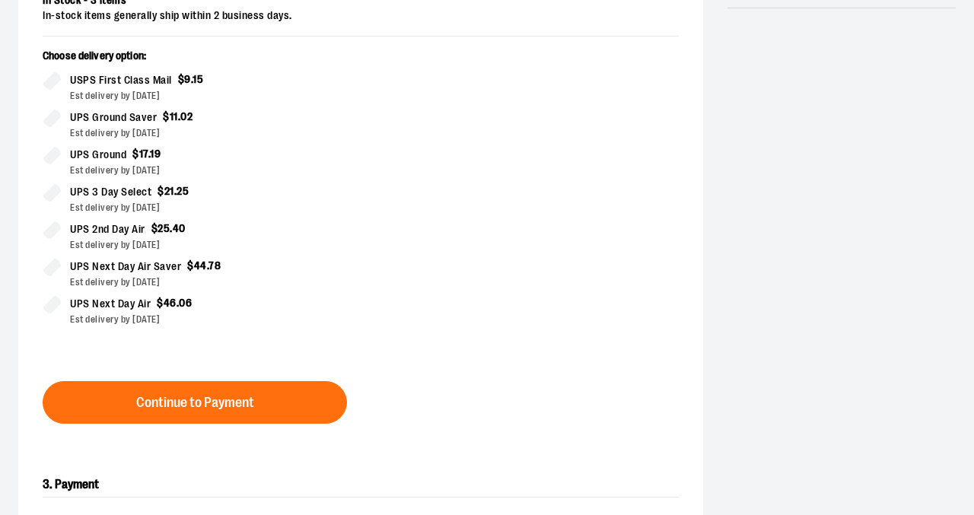
scroll to position [369, 0]
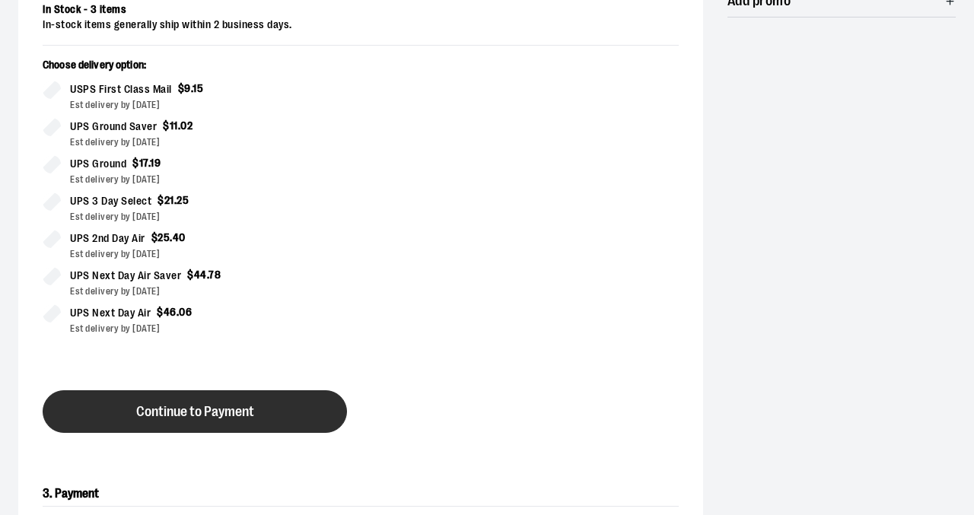
click at [300, 418] on button "Continue to Payment" at bounding box center [195, 411] width 304 height 43
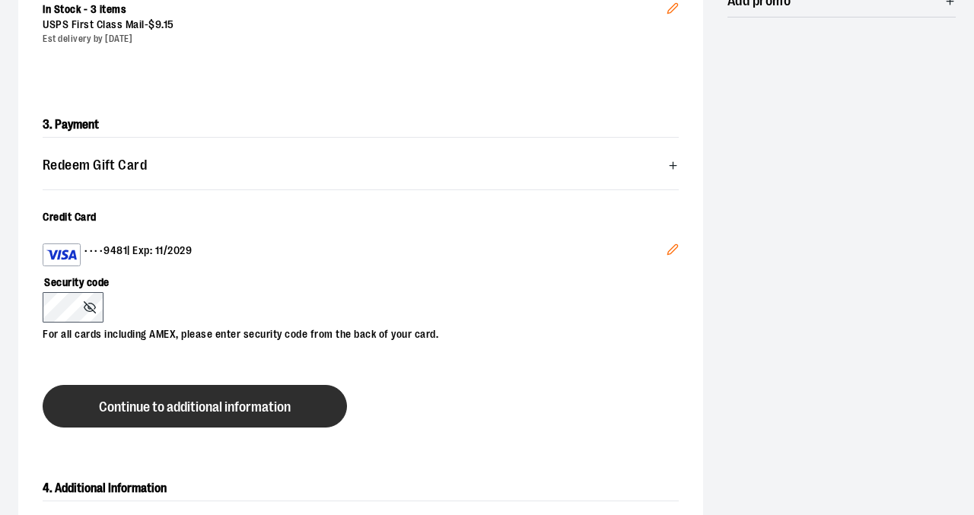
click at [106, 400] on span "Continue to additional information" at bounding box center [195, 407] width 192 height 14
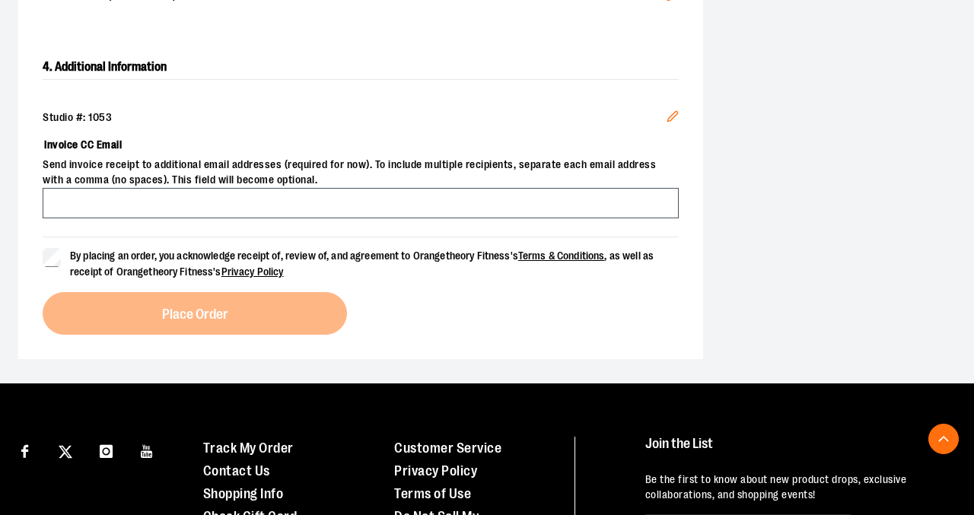
scroll to position [545, 0]
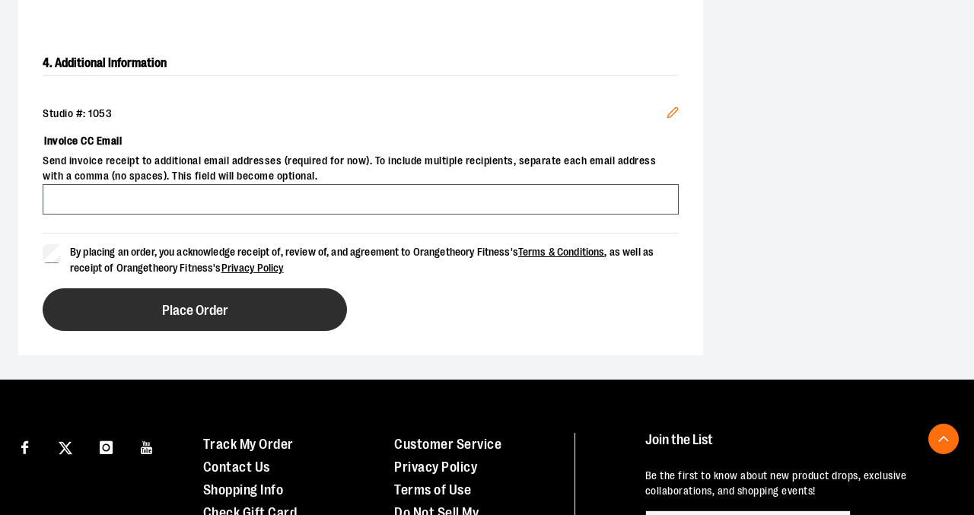
click at [163, 312] on span "Place Order" at bounding box center [195, 311] width 66 height 14
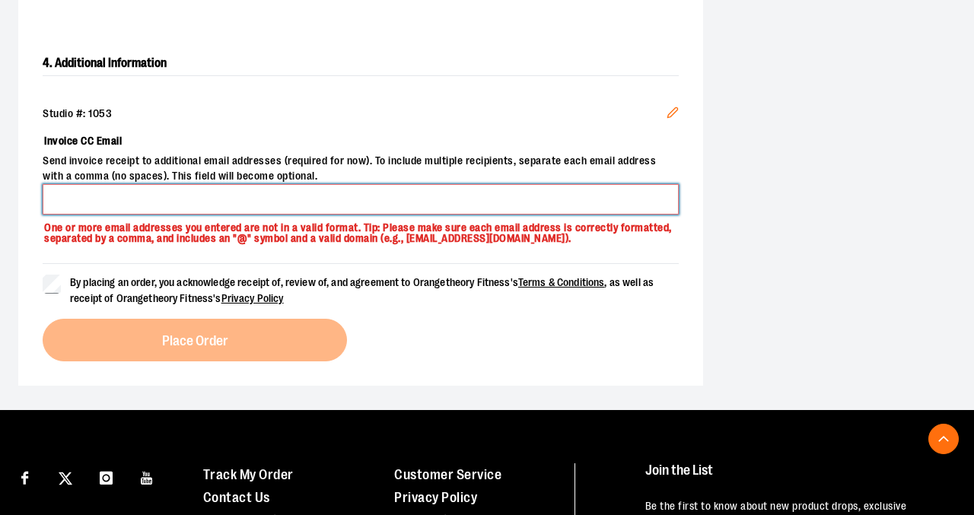
click at [167, 192] on input "Invoice CC Email" at bounding box center [361, 199] width 636 height 30
type input "**********"
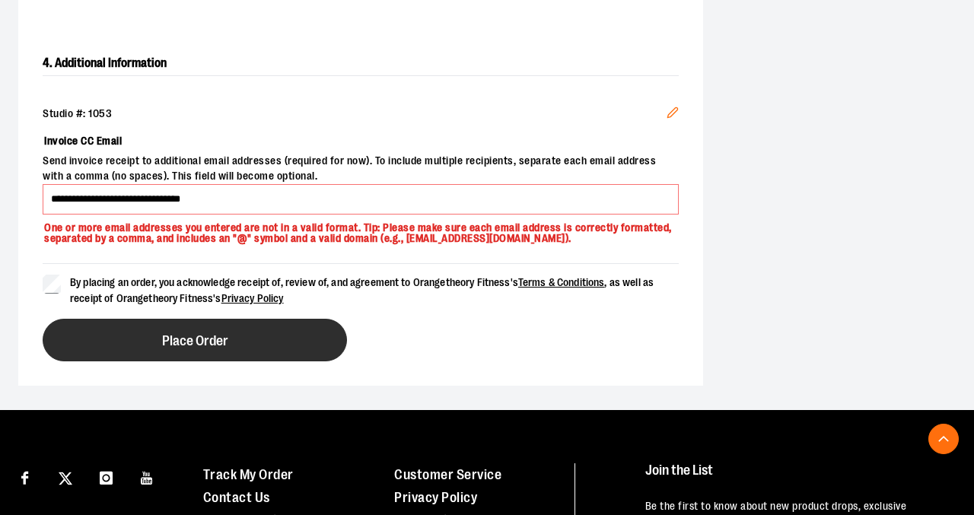
click at [144, 329] on button "Place Order" at bounding box center [195, 340] width 304 height 43
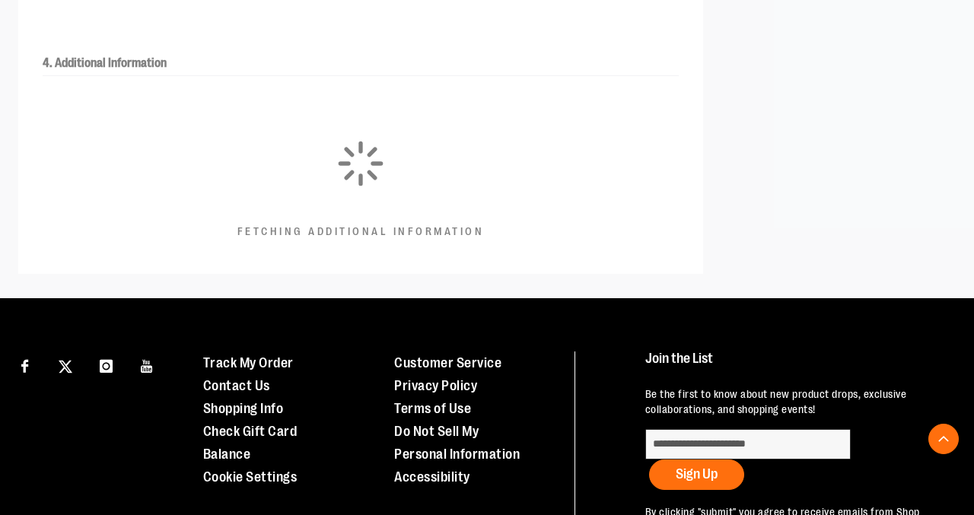
scroll to position [519, 0]
